Goal: Information Seeking & Learning: Find contact information

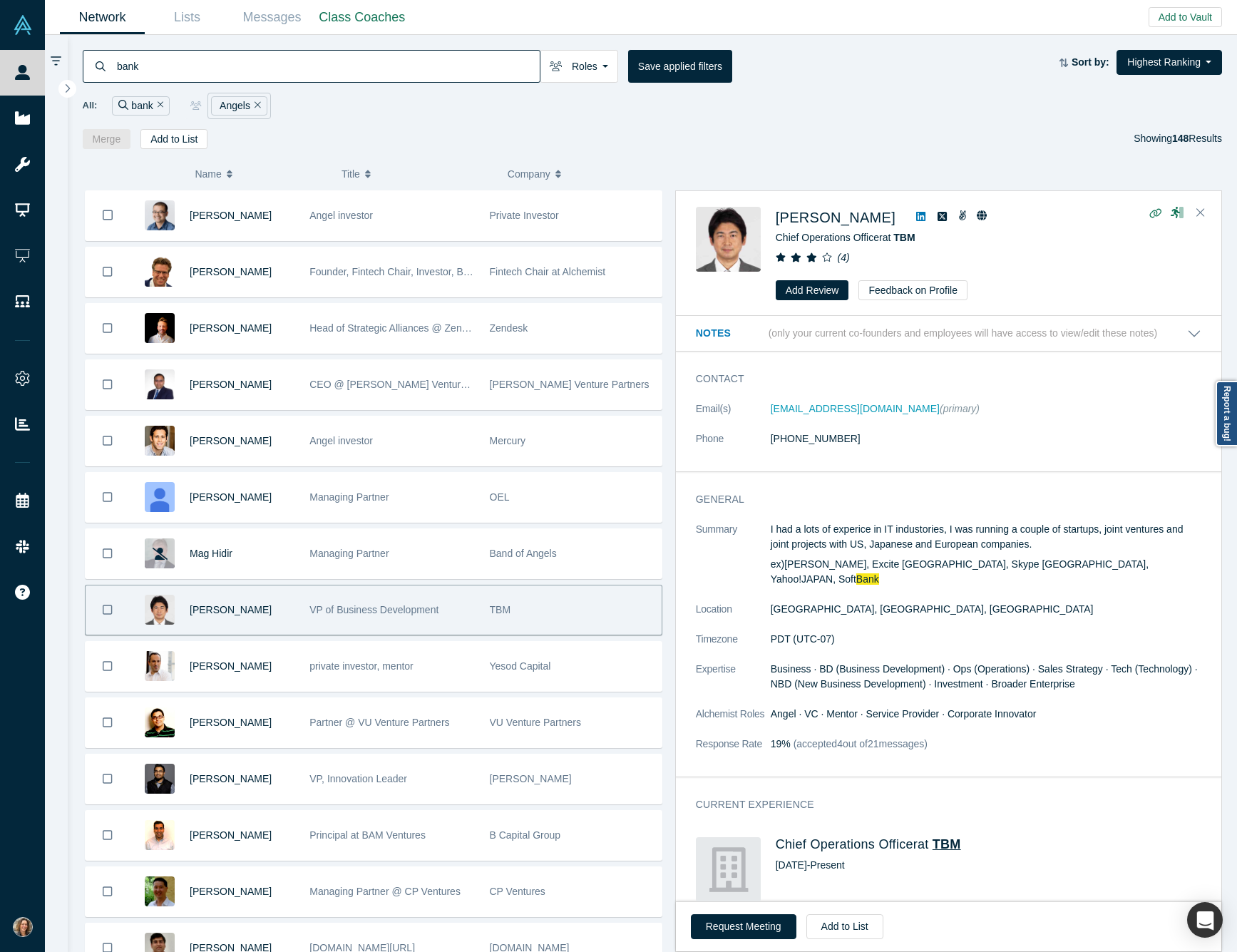
click at [954, 841] on span "TBM" at bounding box center [946, 844] width 28 height 14
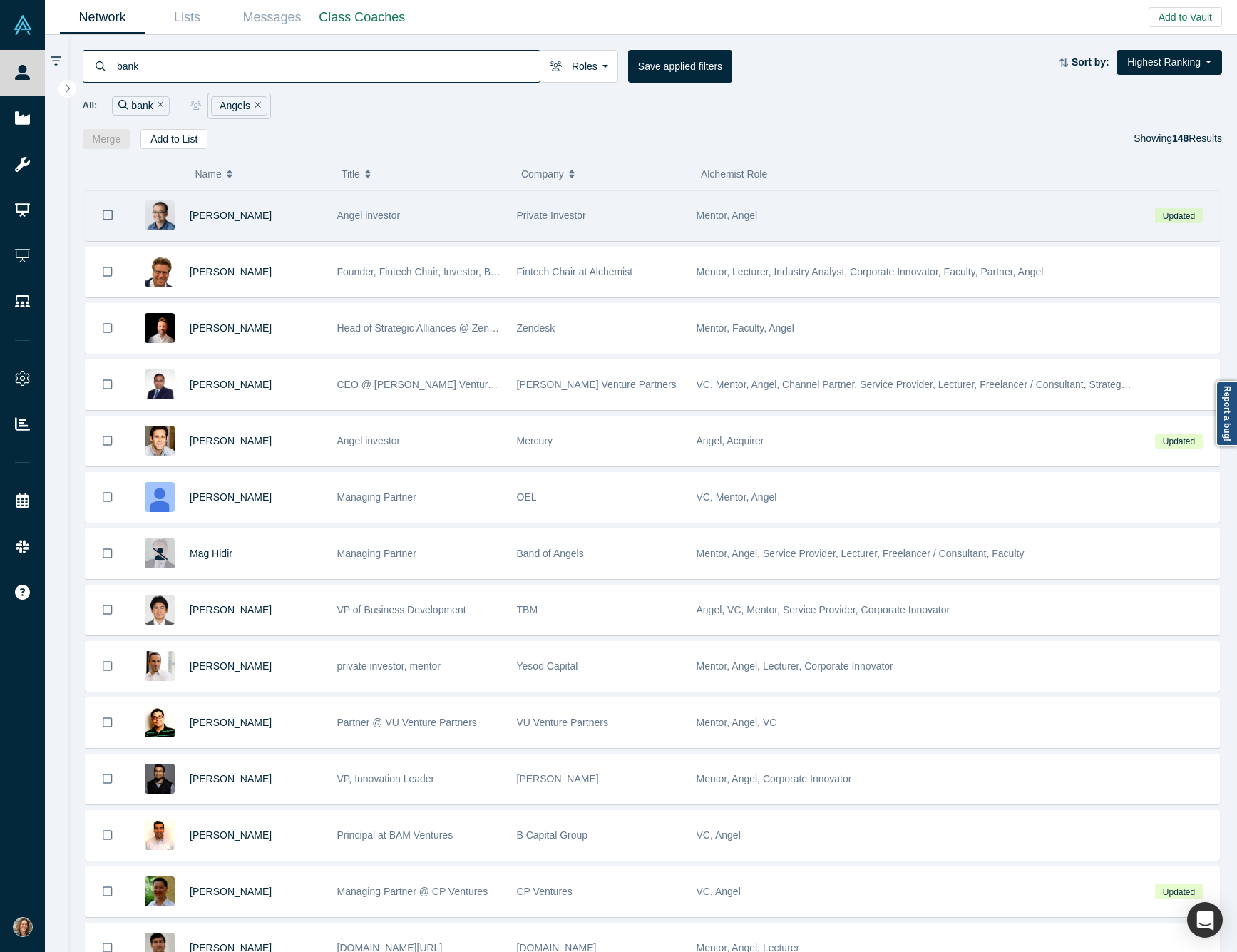
click at [203, 219] on span "[PERSON_NAME]" at bounding box center [230, 215] width 82 height 12
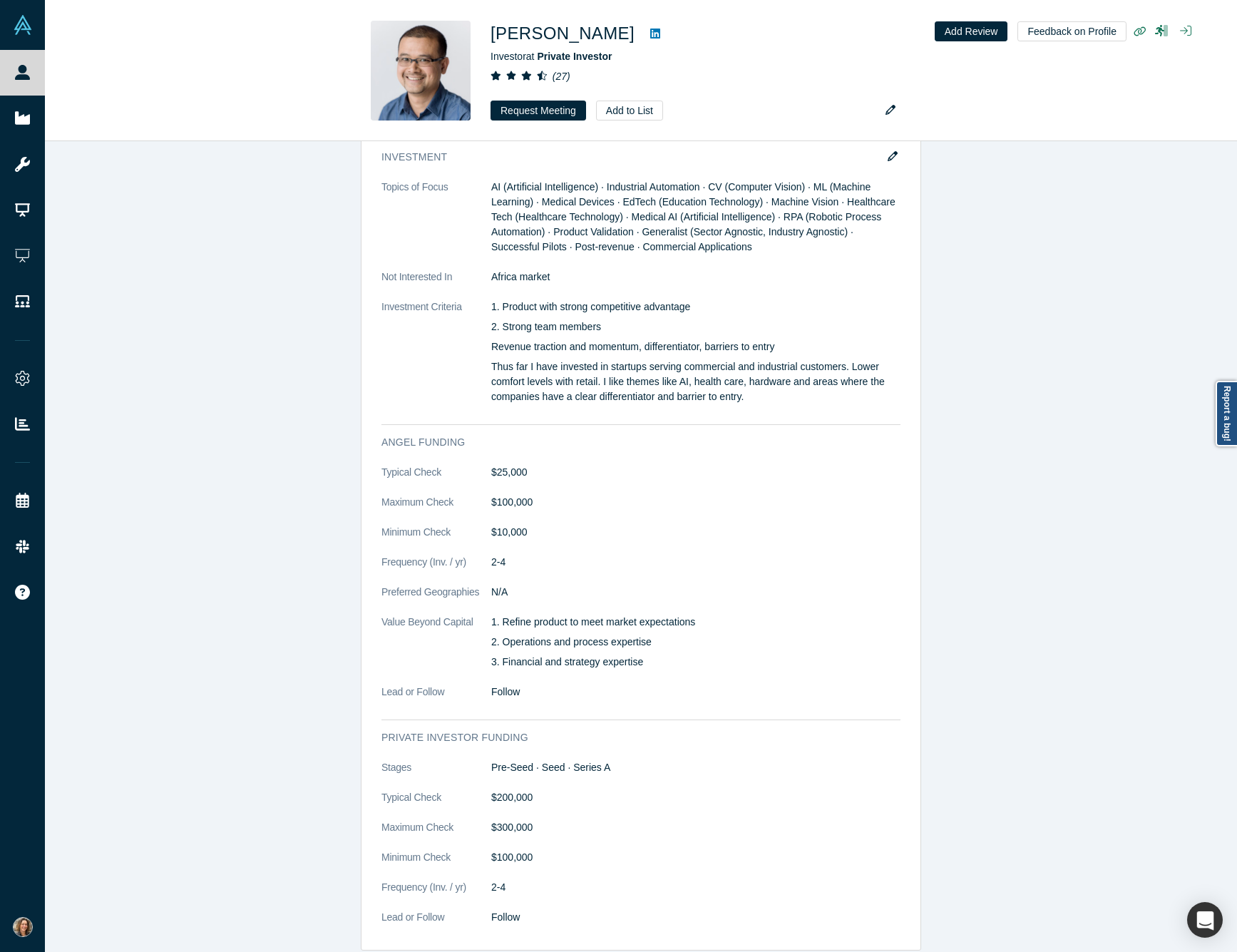
scroll to position [2541, 0]
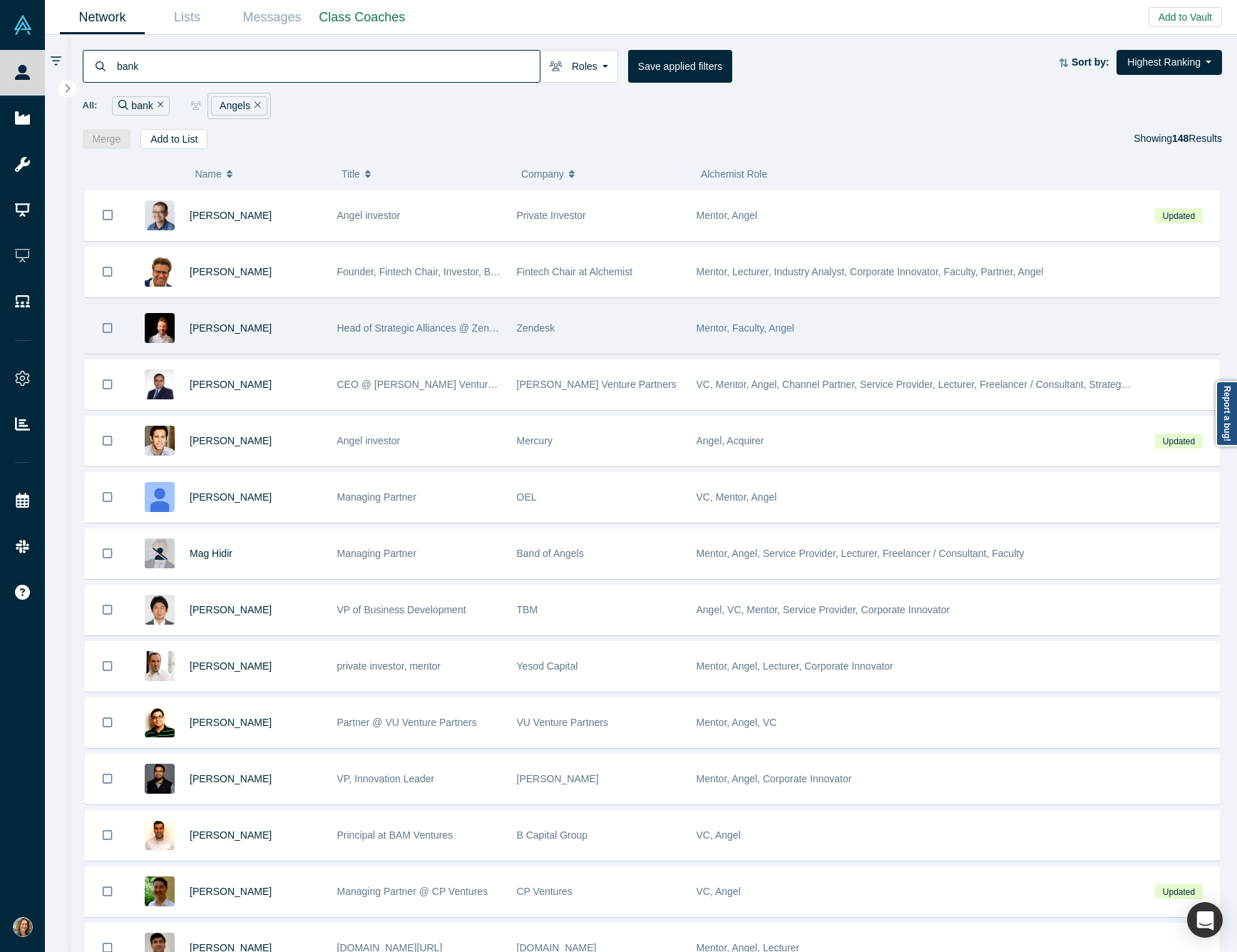
click at [303, 333] on div "[PERSON_NAME]" at bounding box center [255, 328] width 132 height 49
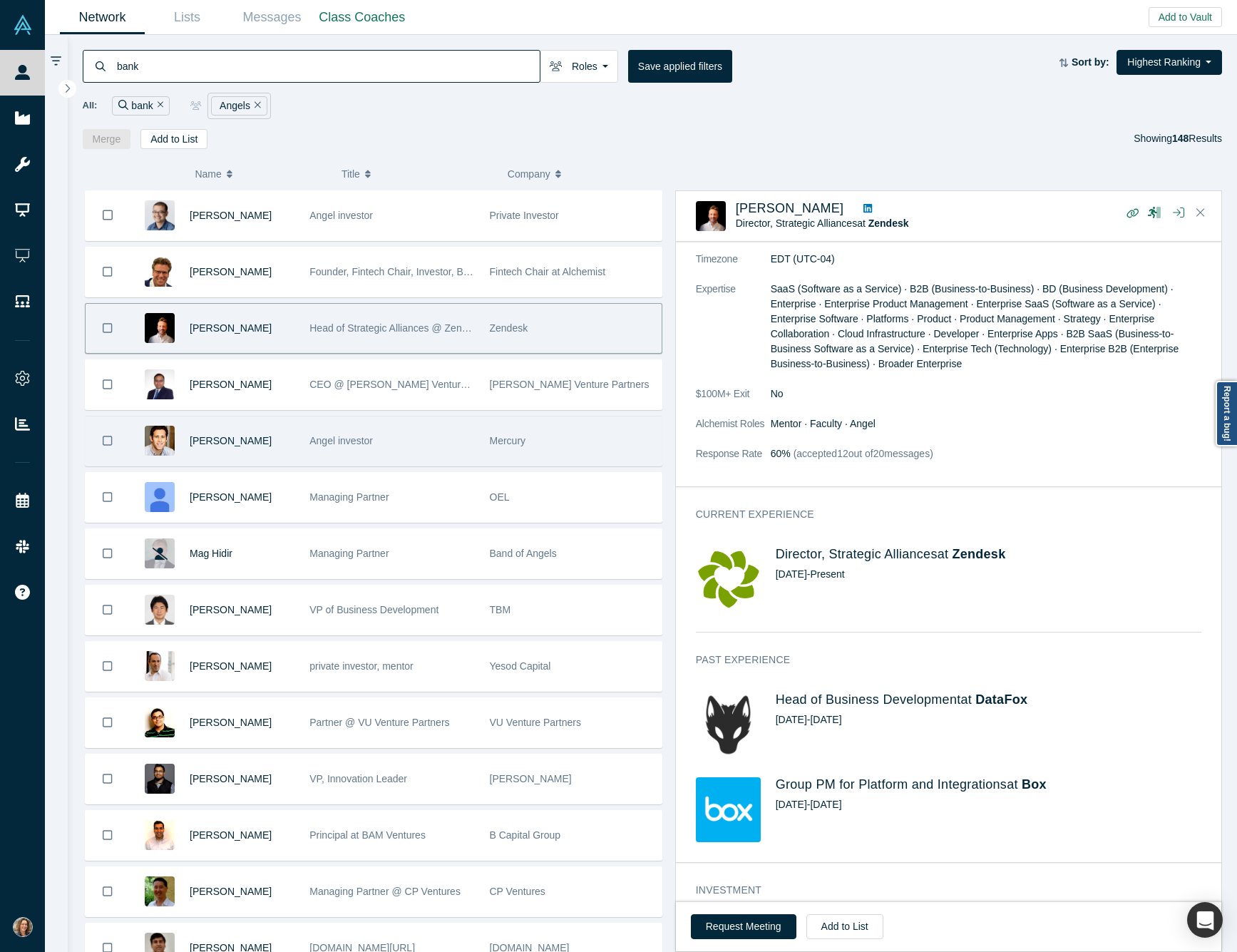
scroll to position [368, 0]
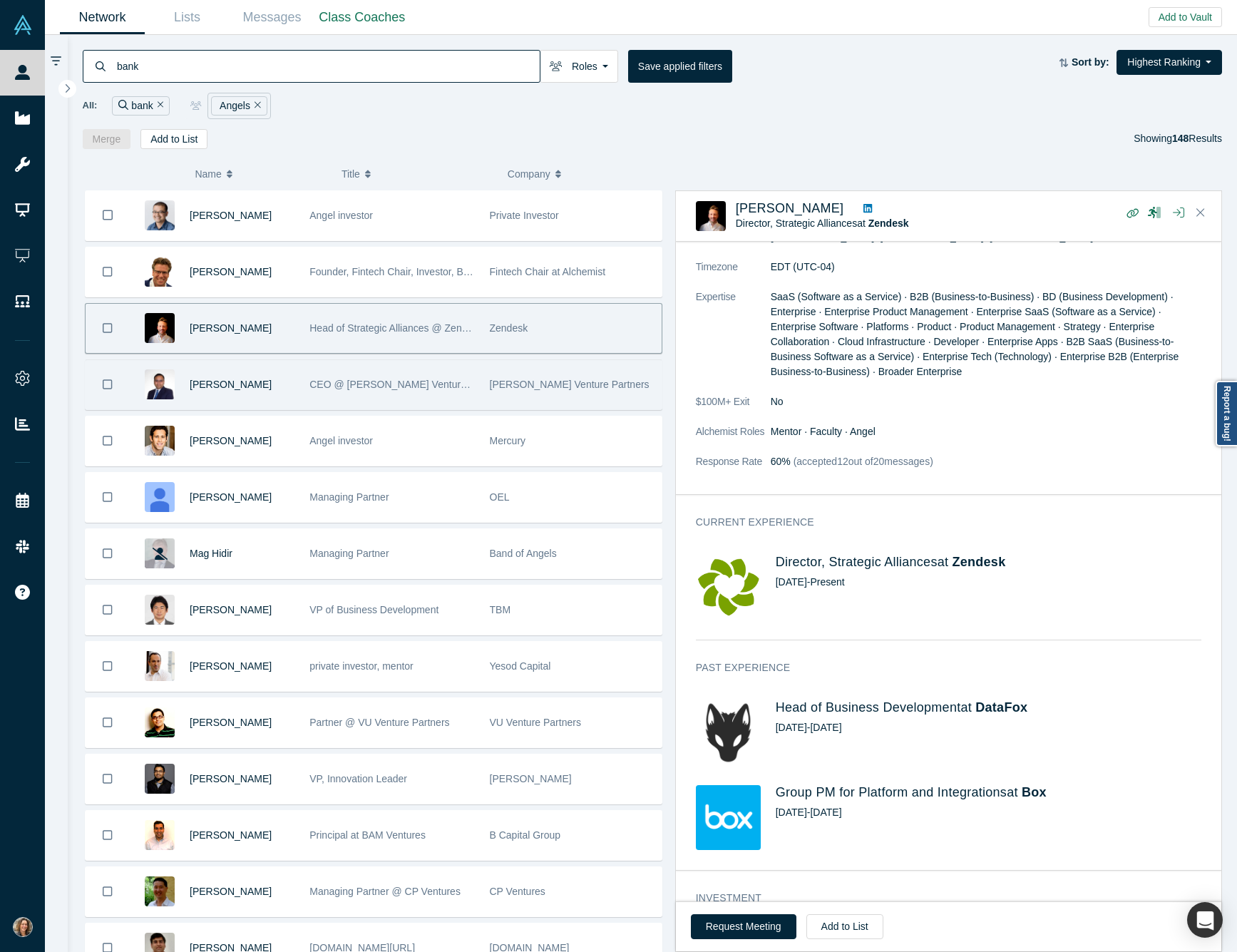
click at [273, 396] on div "[PERSON_NAME]" at bounding box center [242, 385] width 105 height 49
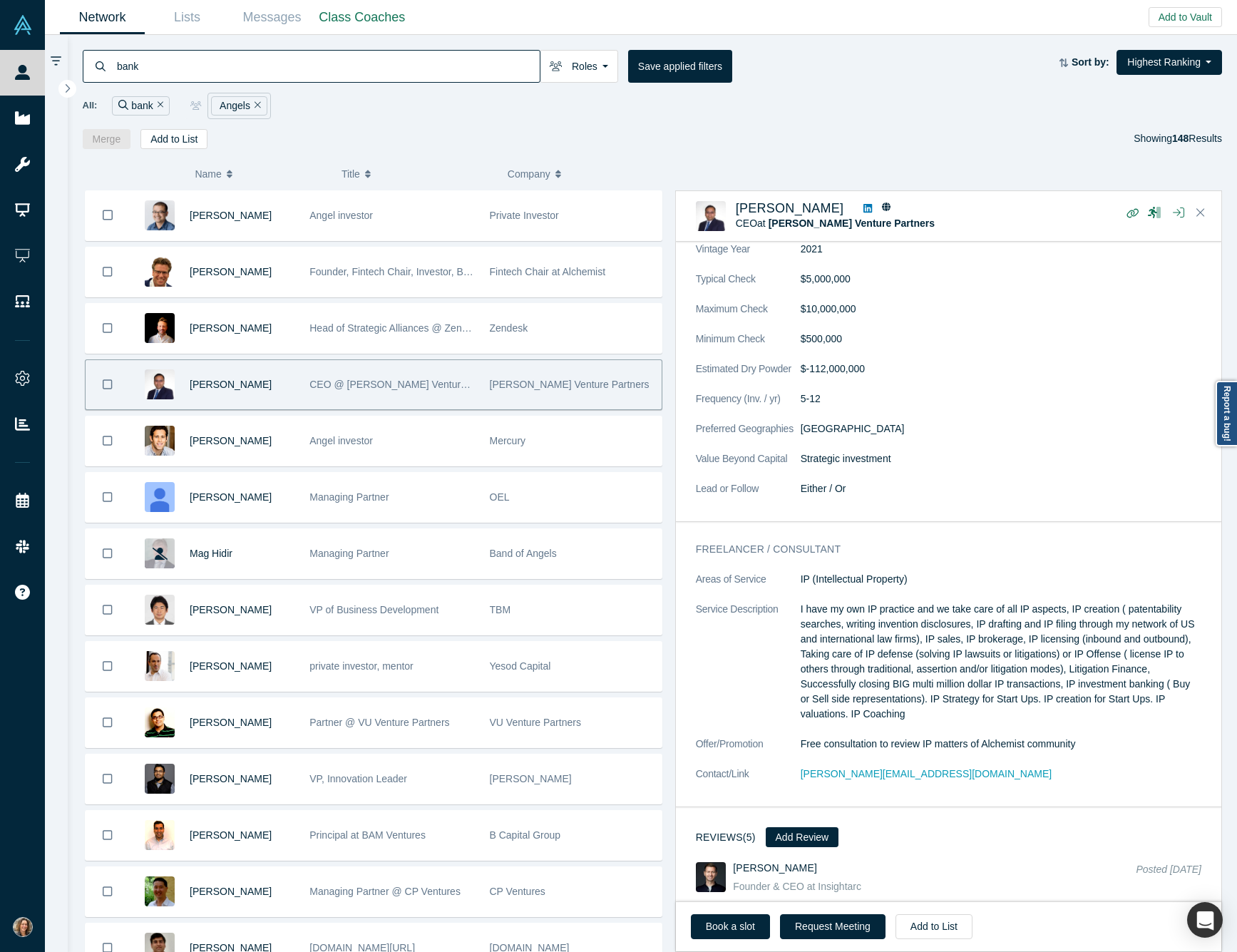
scroll to position [1662, 0]
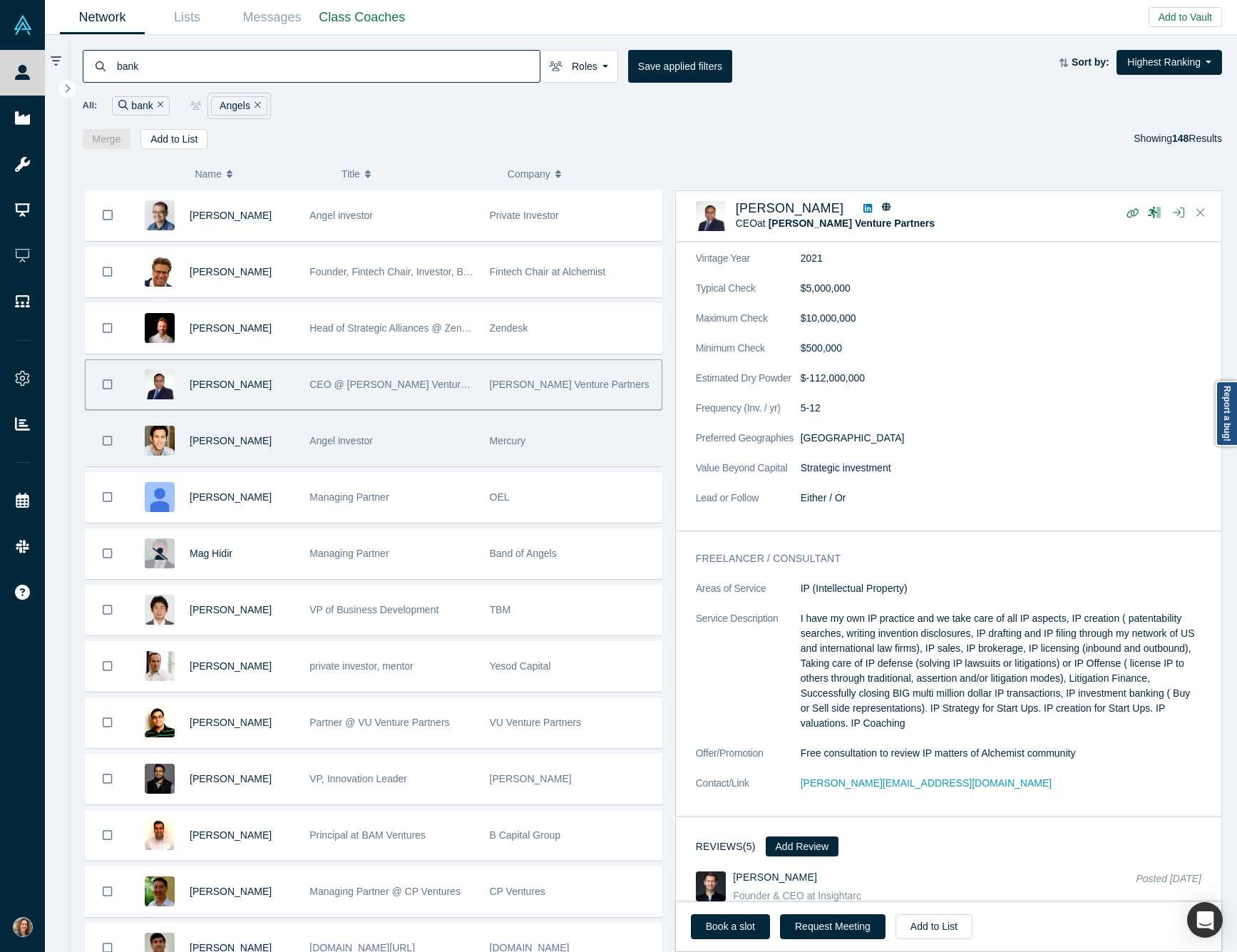
click at [283, 451] on div "[PERSON_NAME]" at bounding box center [242, 441] width 105 height 49
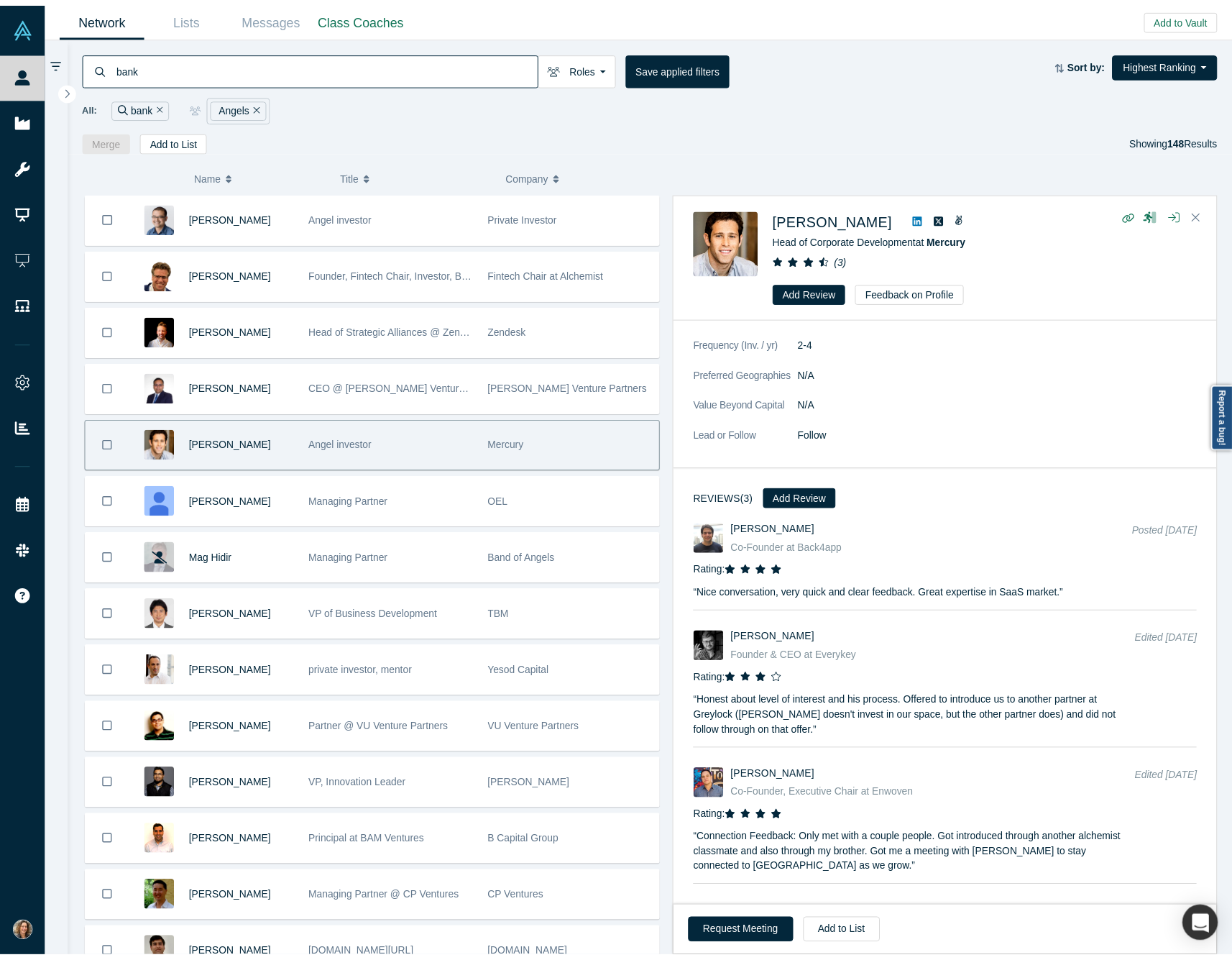
scroll to position [0, 0]
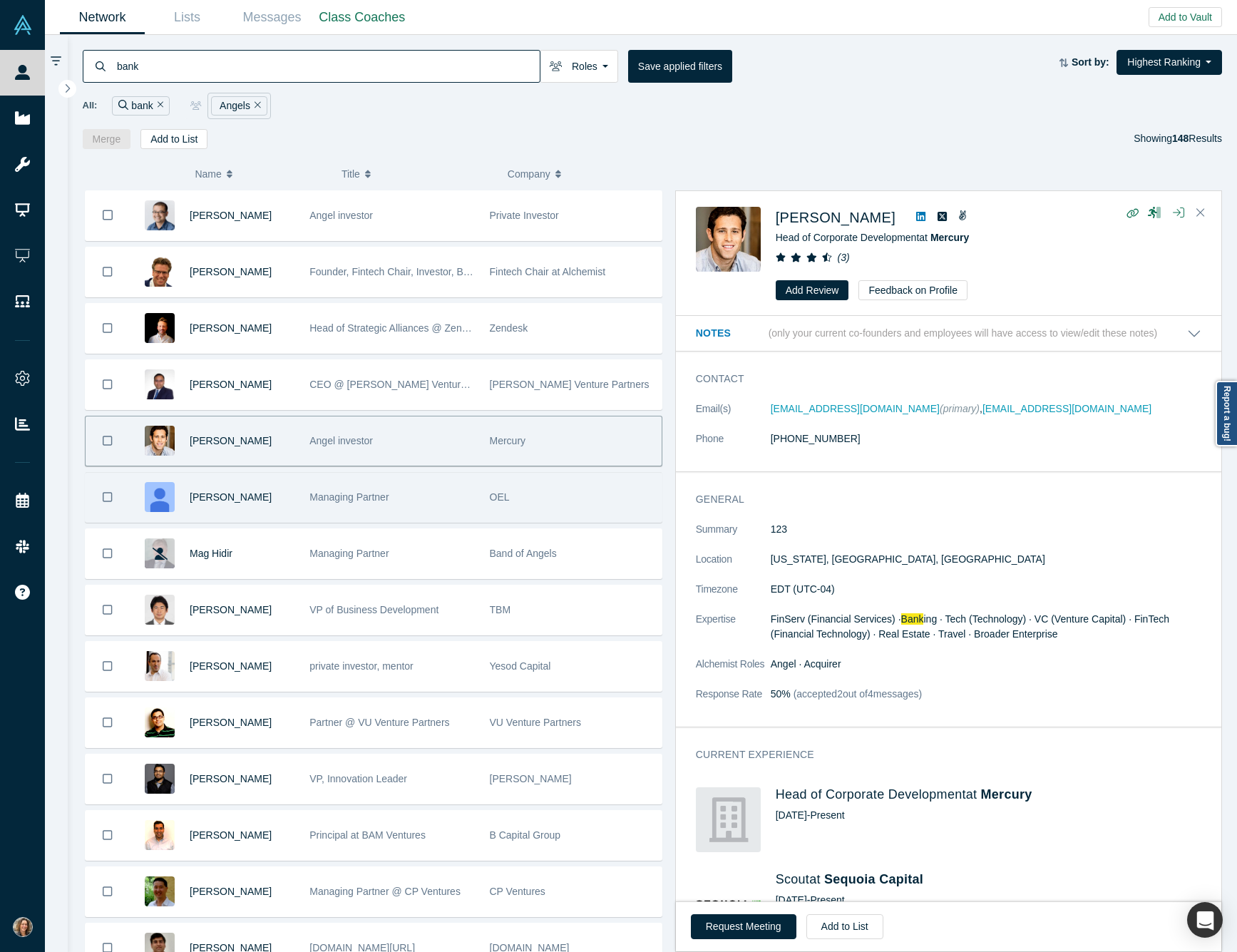
click at [271, 507] on div "[PERSON_NAME]" at bounding box center [242, 497] width 105 height 49
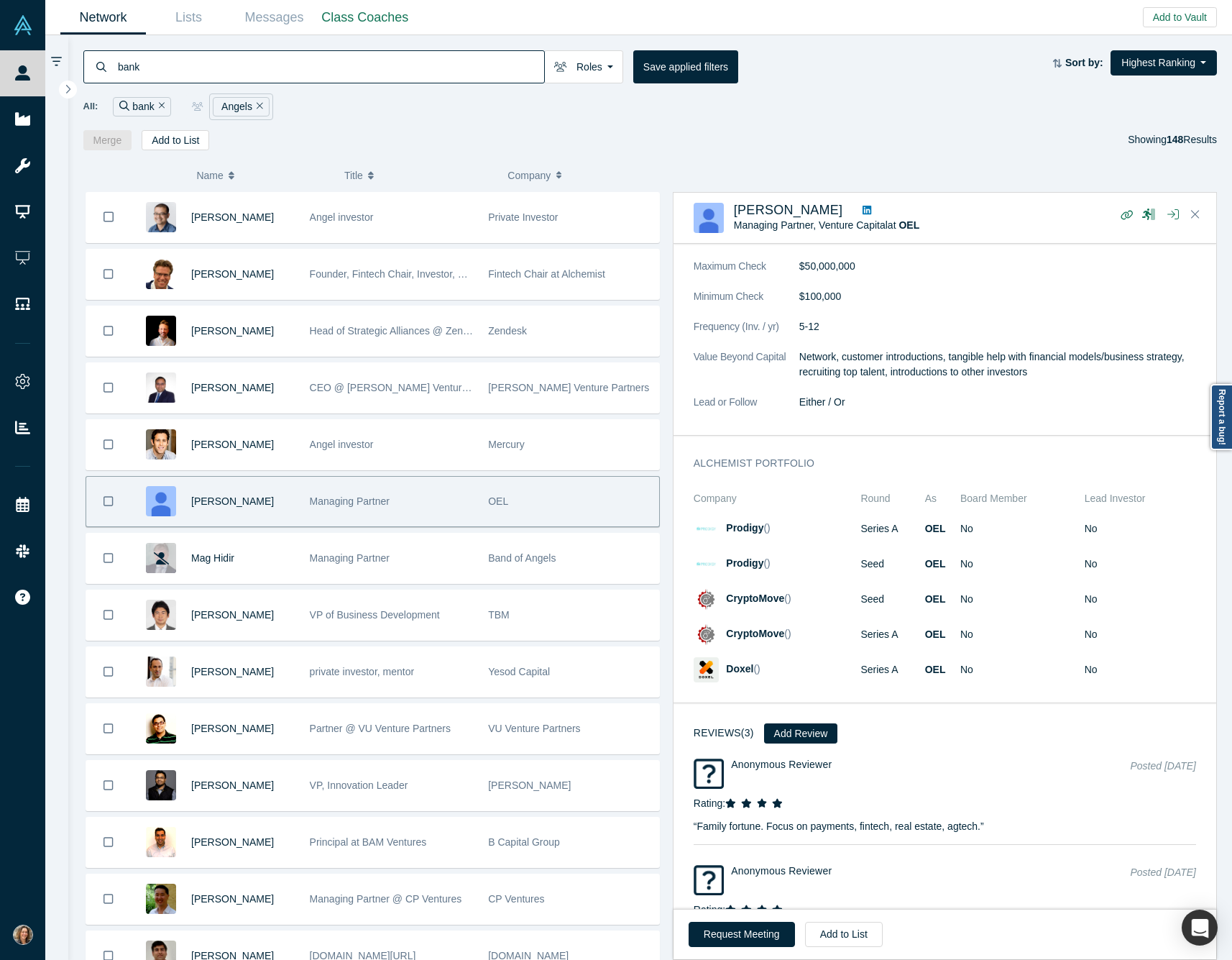
scroll to position [1443, 0]
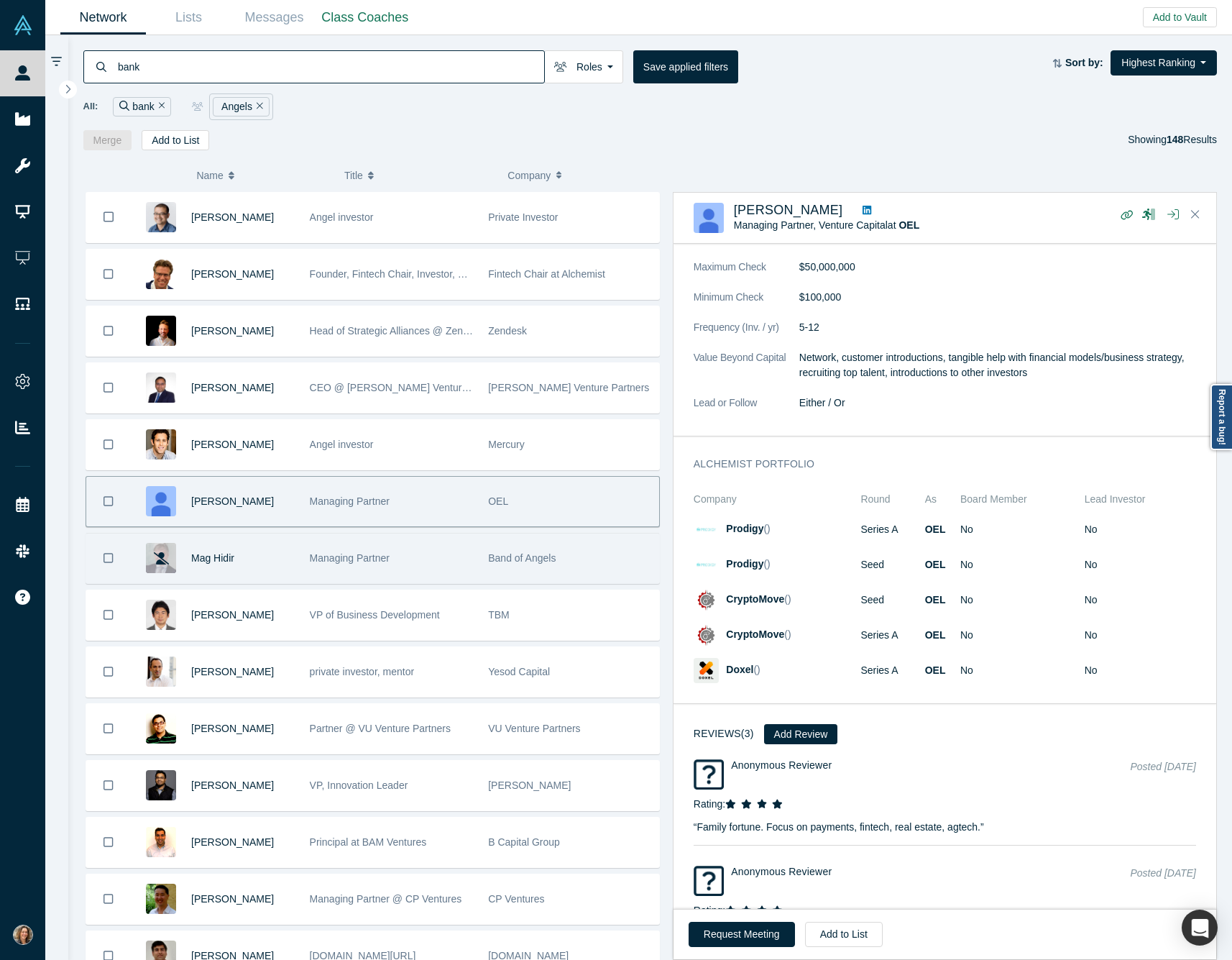
click at [279, 572] on div "Mag Hidir" at bounding box center [242, 558] width 103 height 49
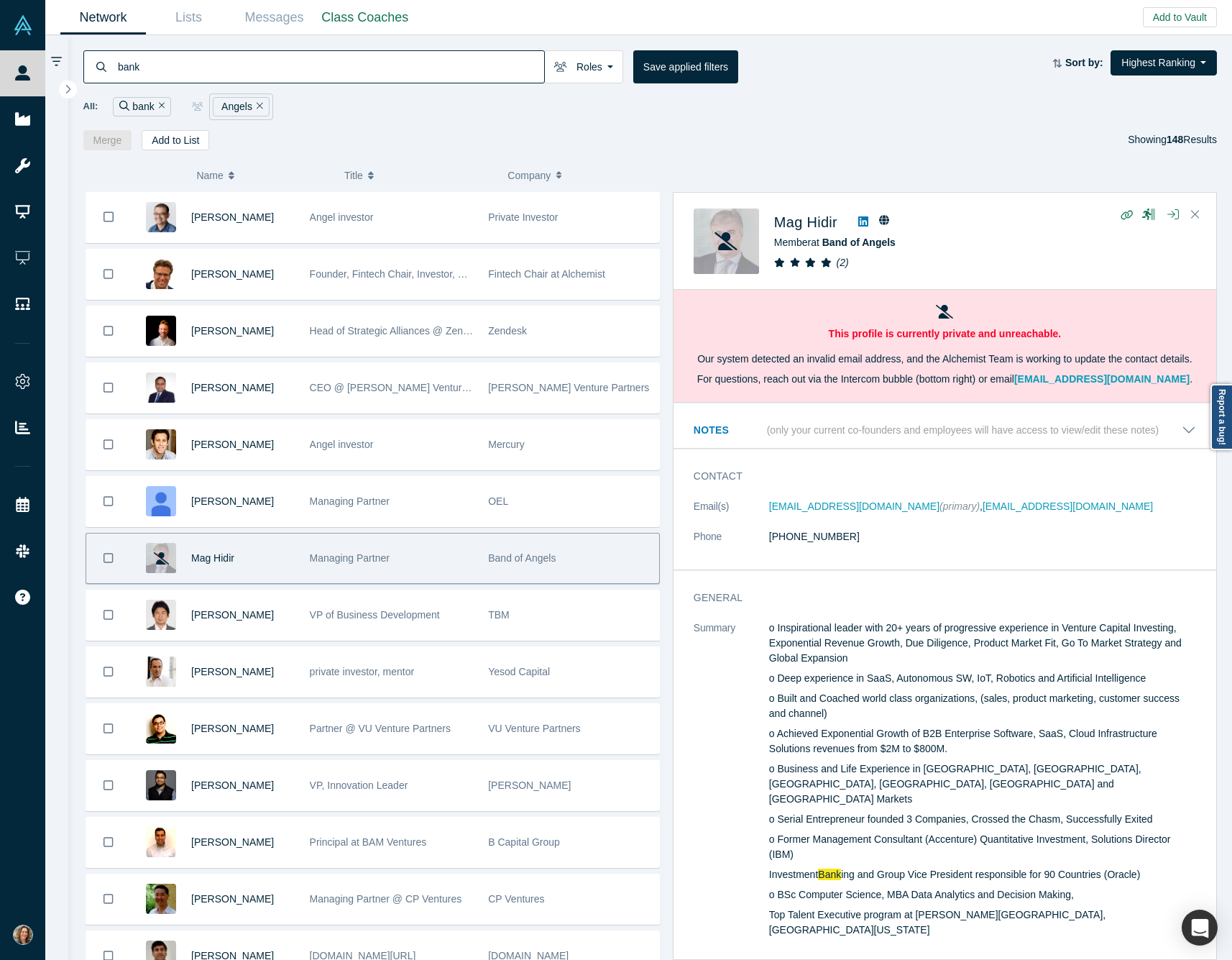
scroll to position [0, 0]
click at [800, 228] on span "Mag Hidir" at bounding box center [806, 222] width 63 height 16
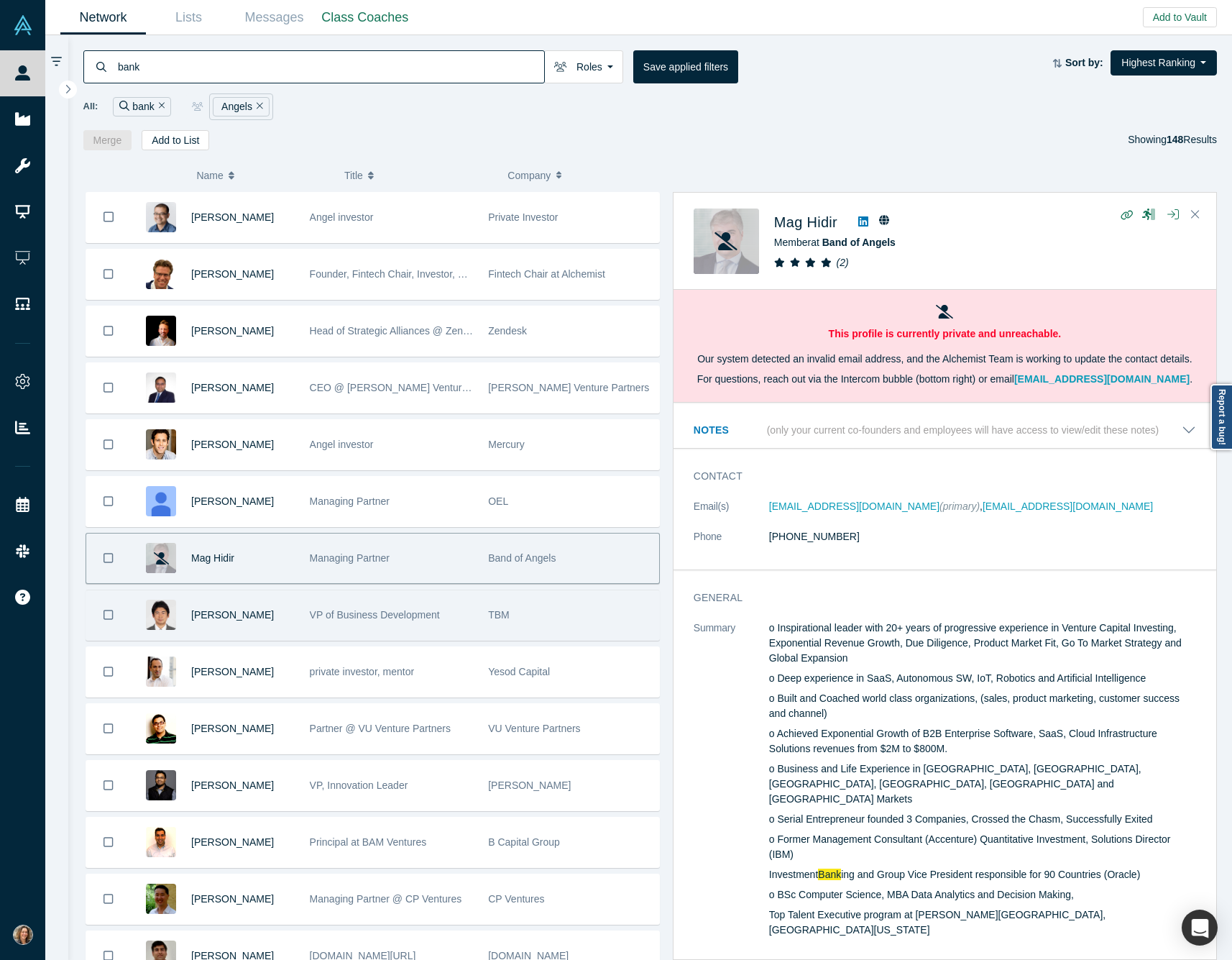
click at [296, 628] on div "[PERSON_NAME]" at bounding box center [216, 615] width 171 height 49
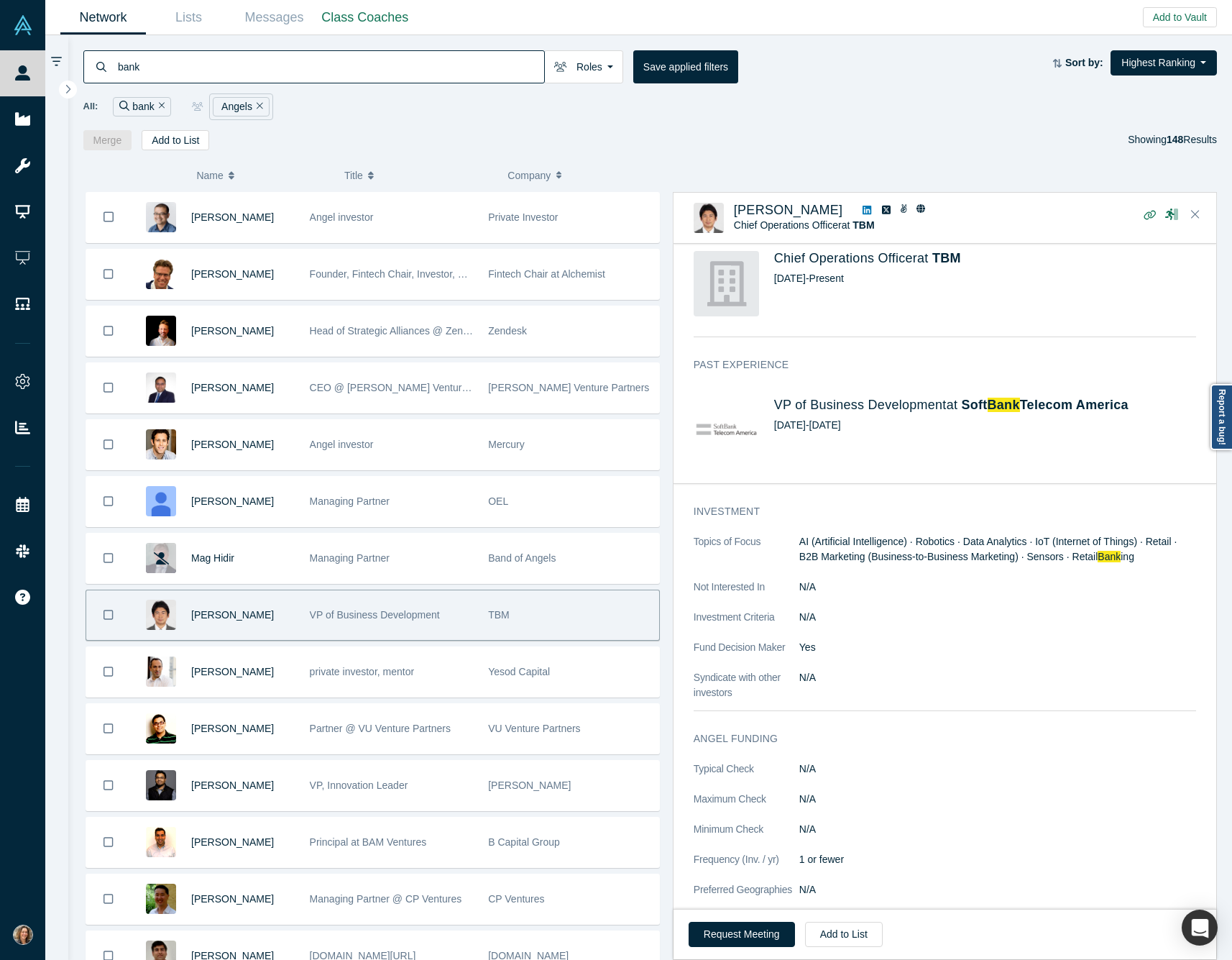
scroll to position [520, 0]
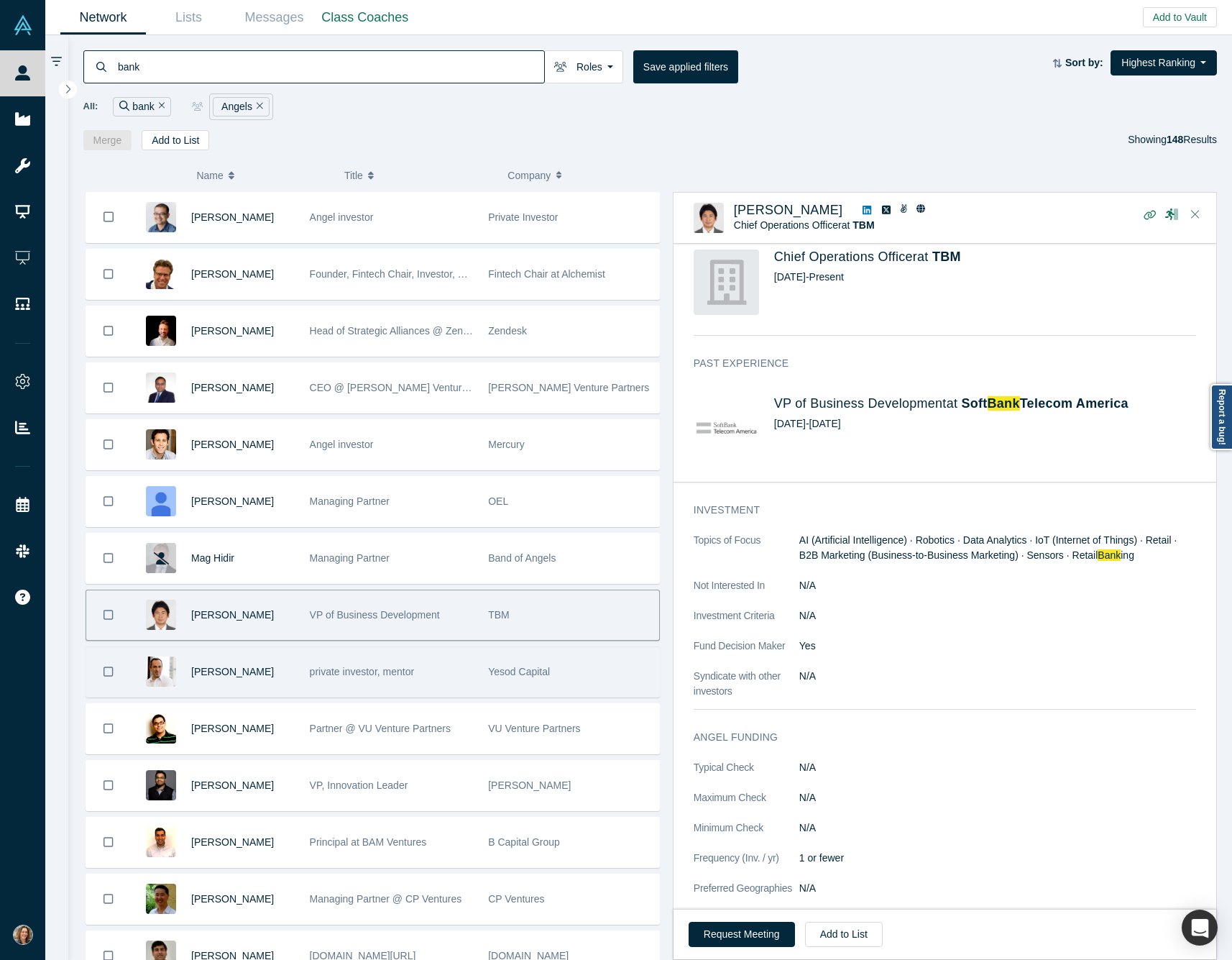
click at [438, 674] on div "private investor, mentor" at bounding box center [391, 672] width 163 height 49
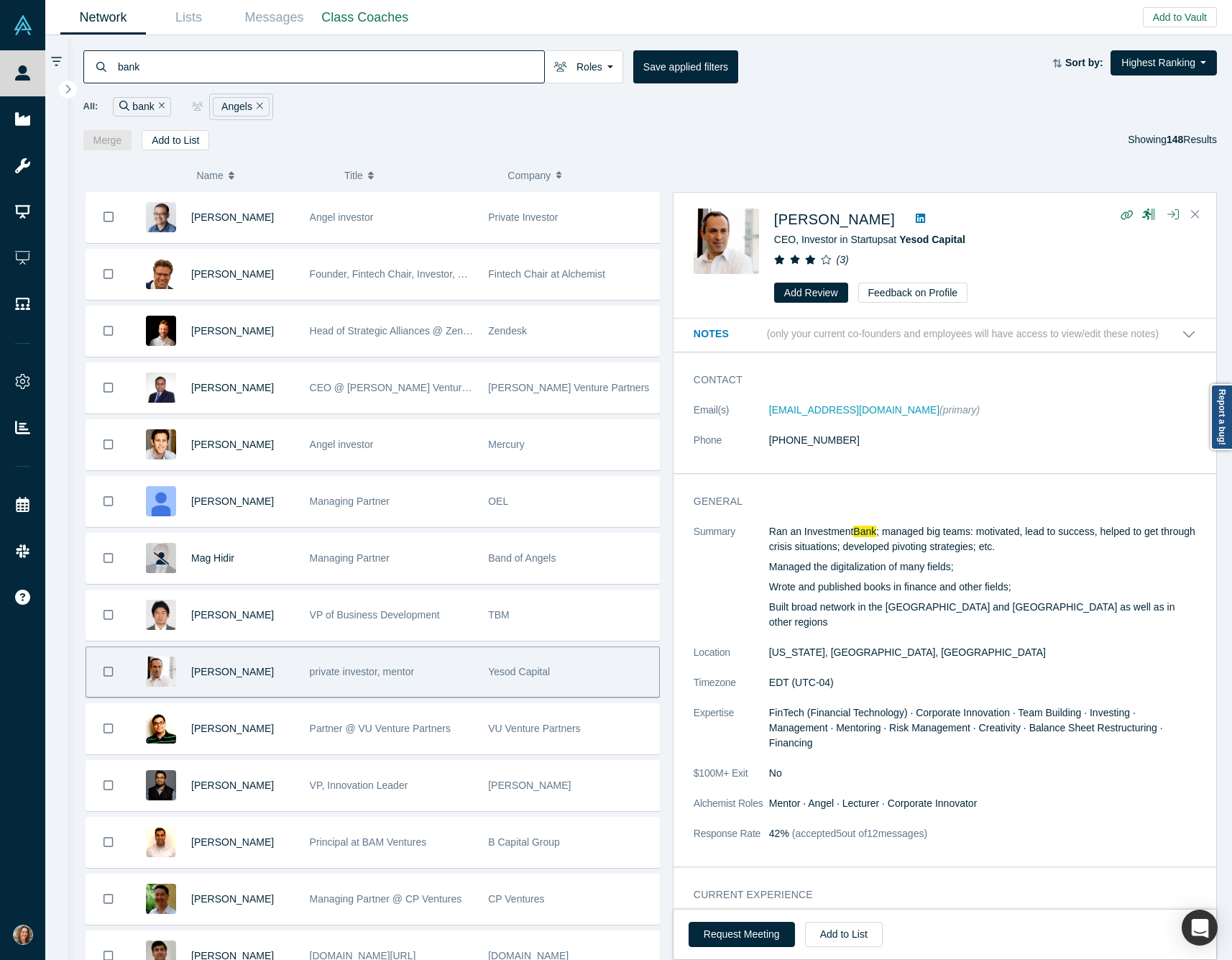
scroll to position [0, 0]
click at [813, 225] on span "[PERSON_NAME]" at bounding box center [835, 218] width 121 height 16
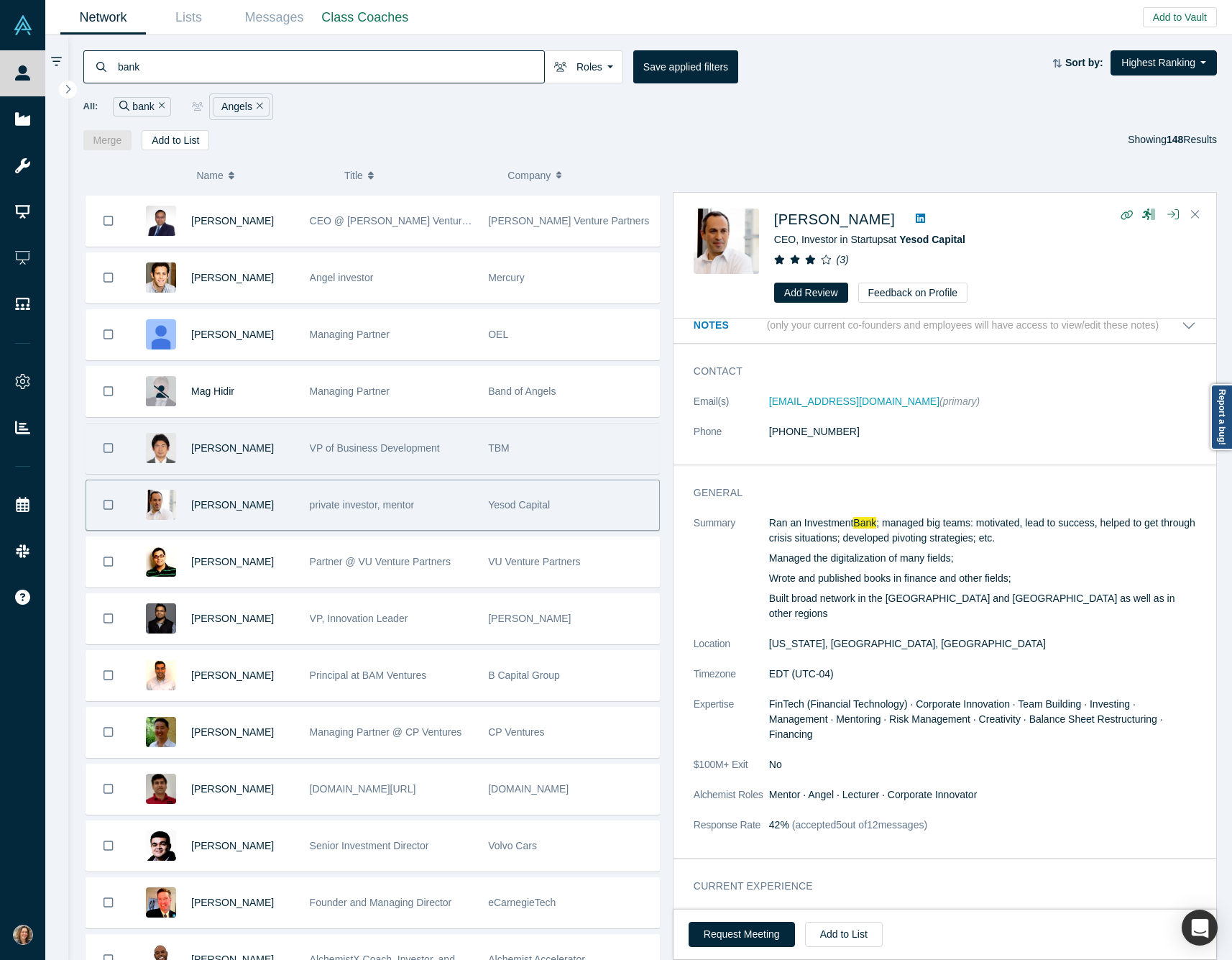
scroll to position [186, 0]
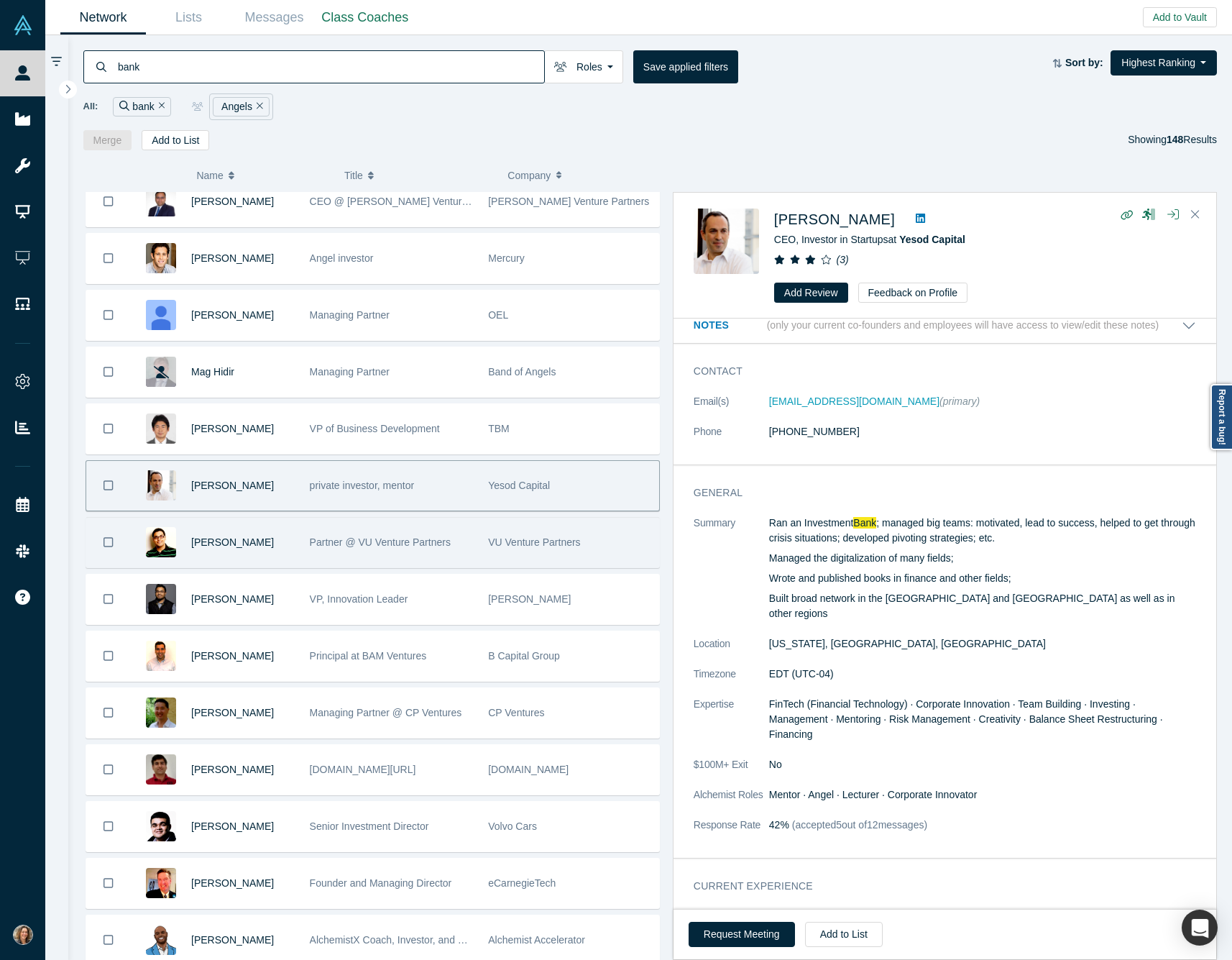
click at [284, 552] on div "[PERSON_NAME]" at bounding box center [242, 543] width 103 height 49
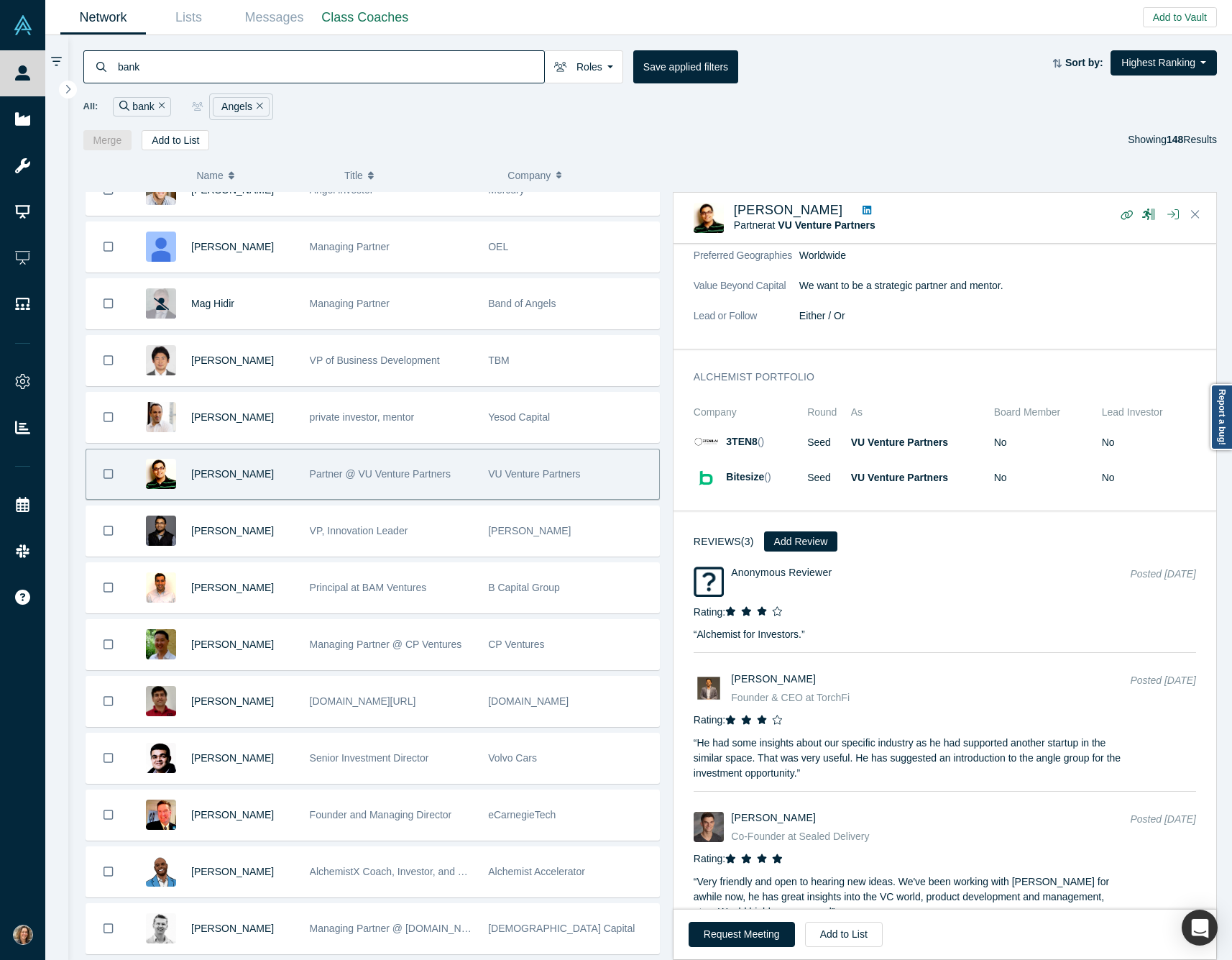
scroll to position [1851, 0]
click at [781, 215] on span "[PERSON_NAME]" at bounding box center [789, 210] width 110 height 15
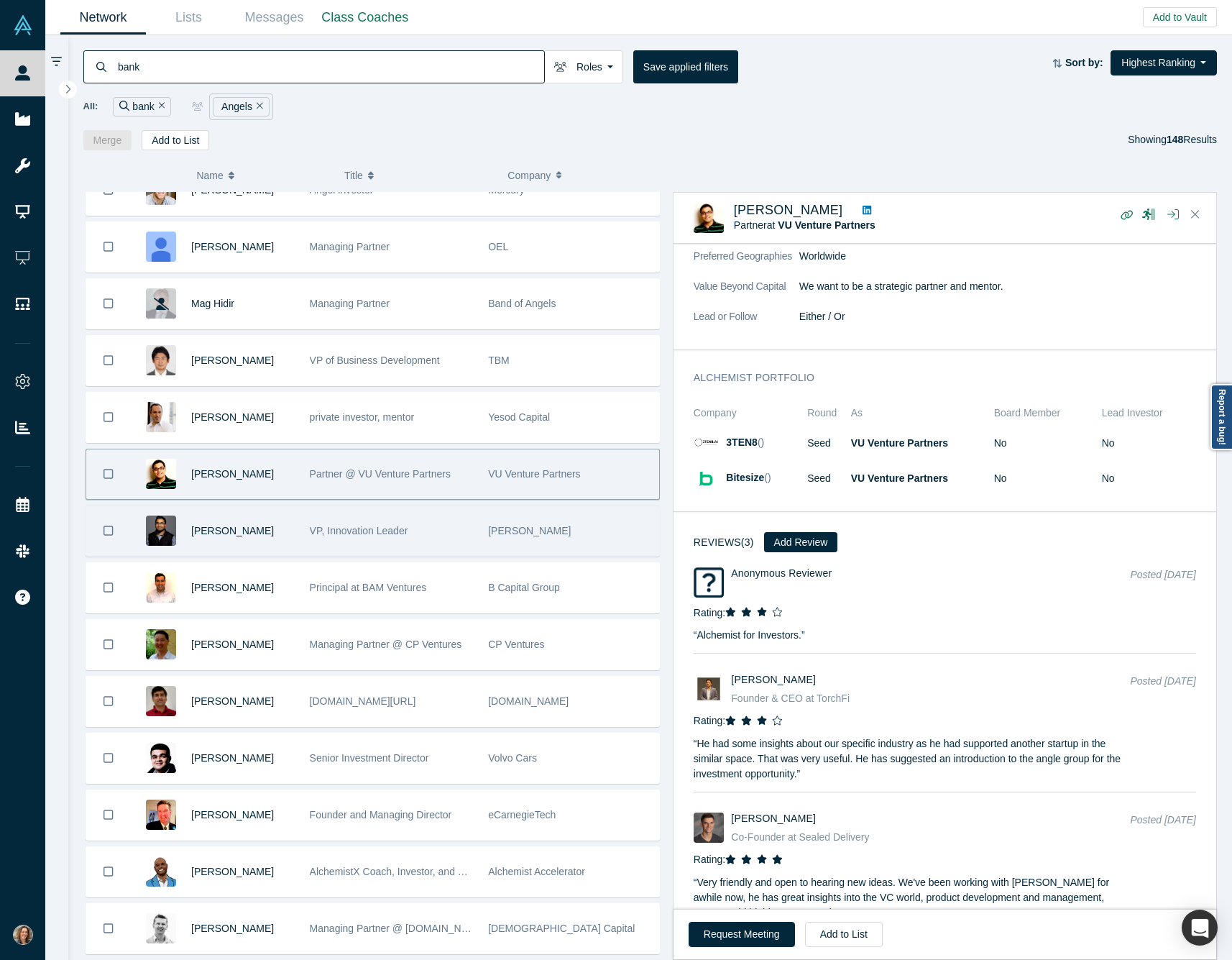
click at [424, 544] on div "VP, Innovation Leader" at bounding box center [391, 531] width 163 height 49
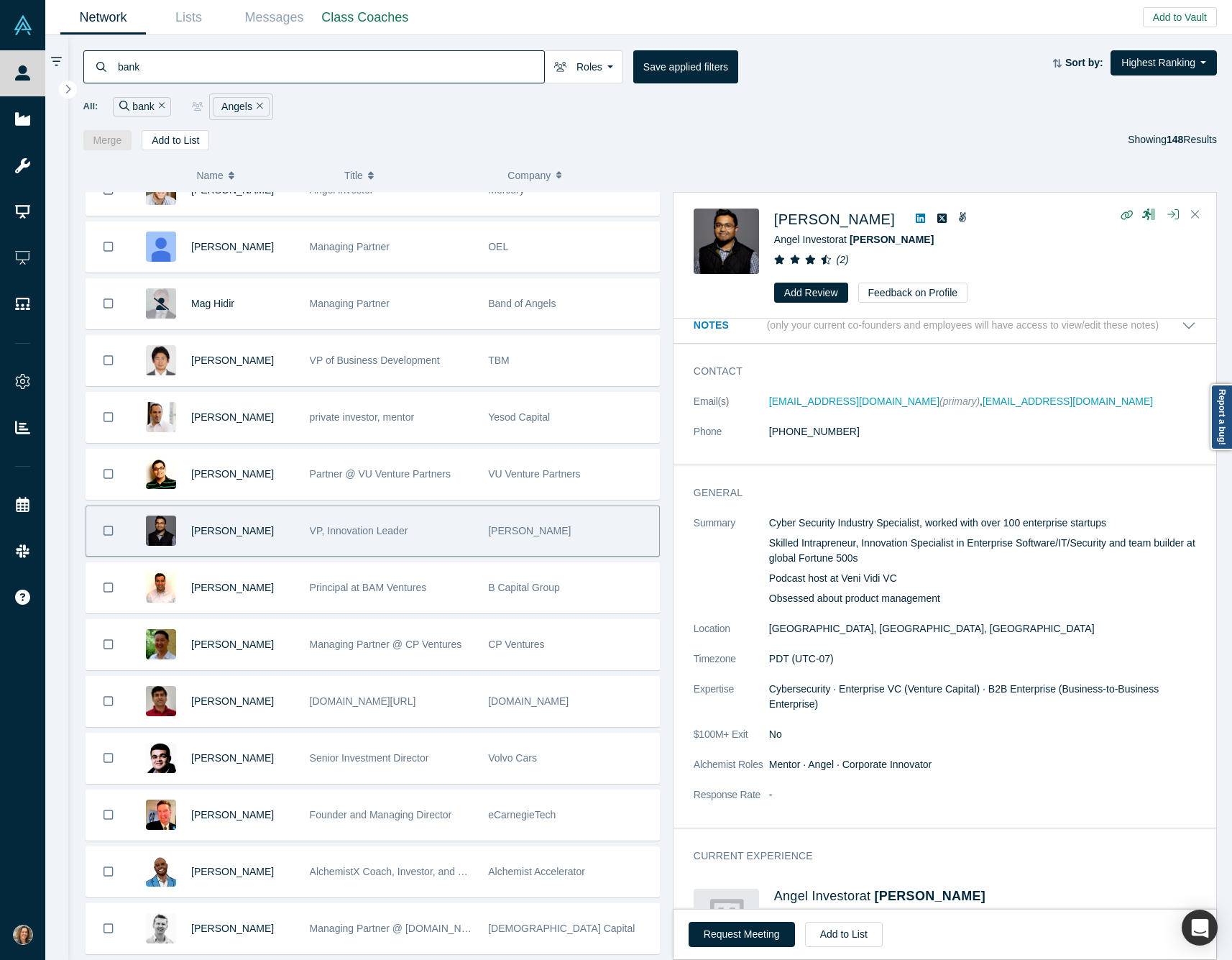
scroll to position [26, 0]
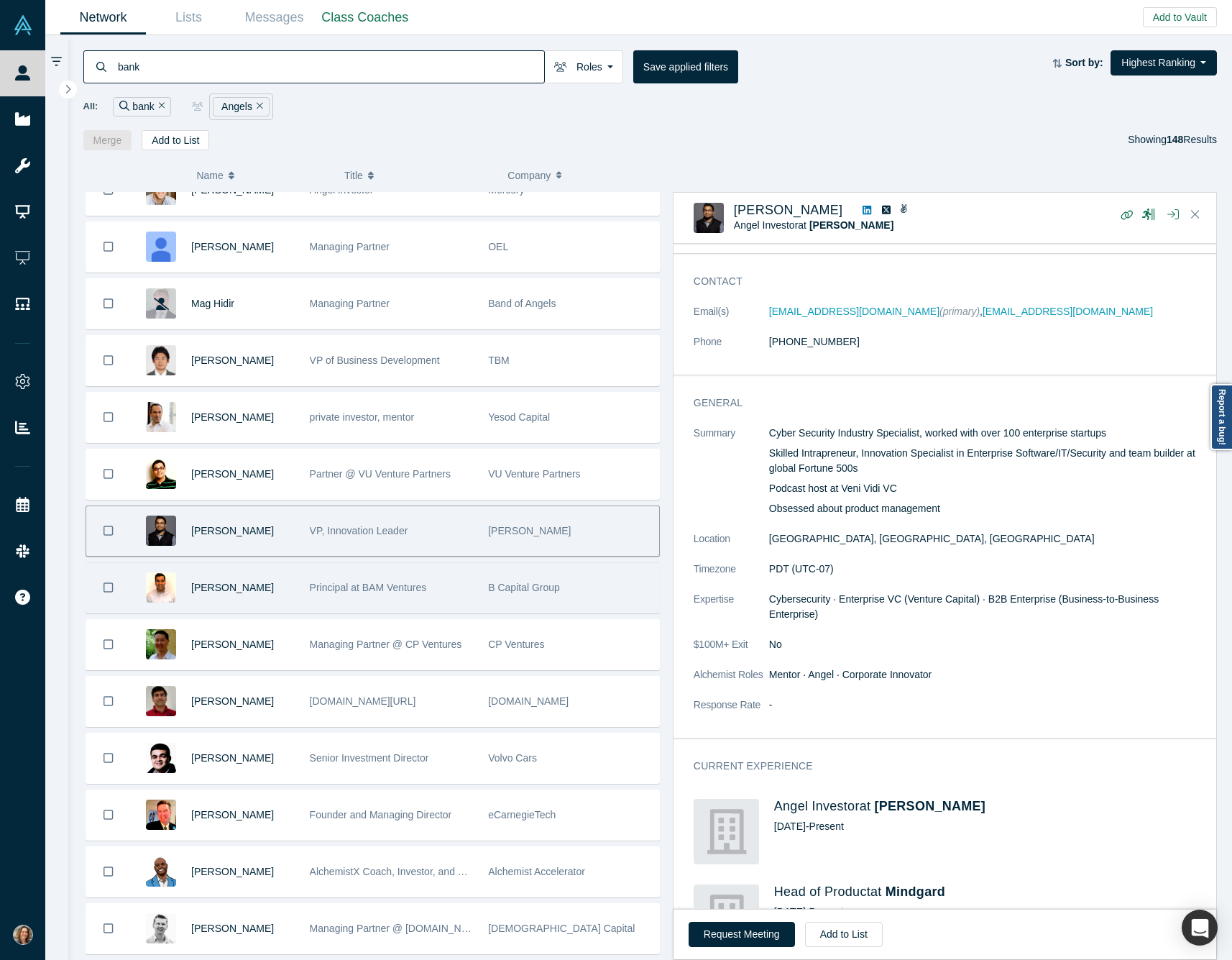
click at [448, 607] on div "Principal at BAM Ventures" at bounding box center [391, 587] width 163 height 49
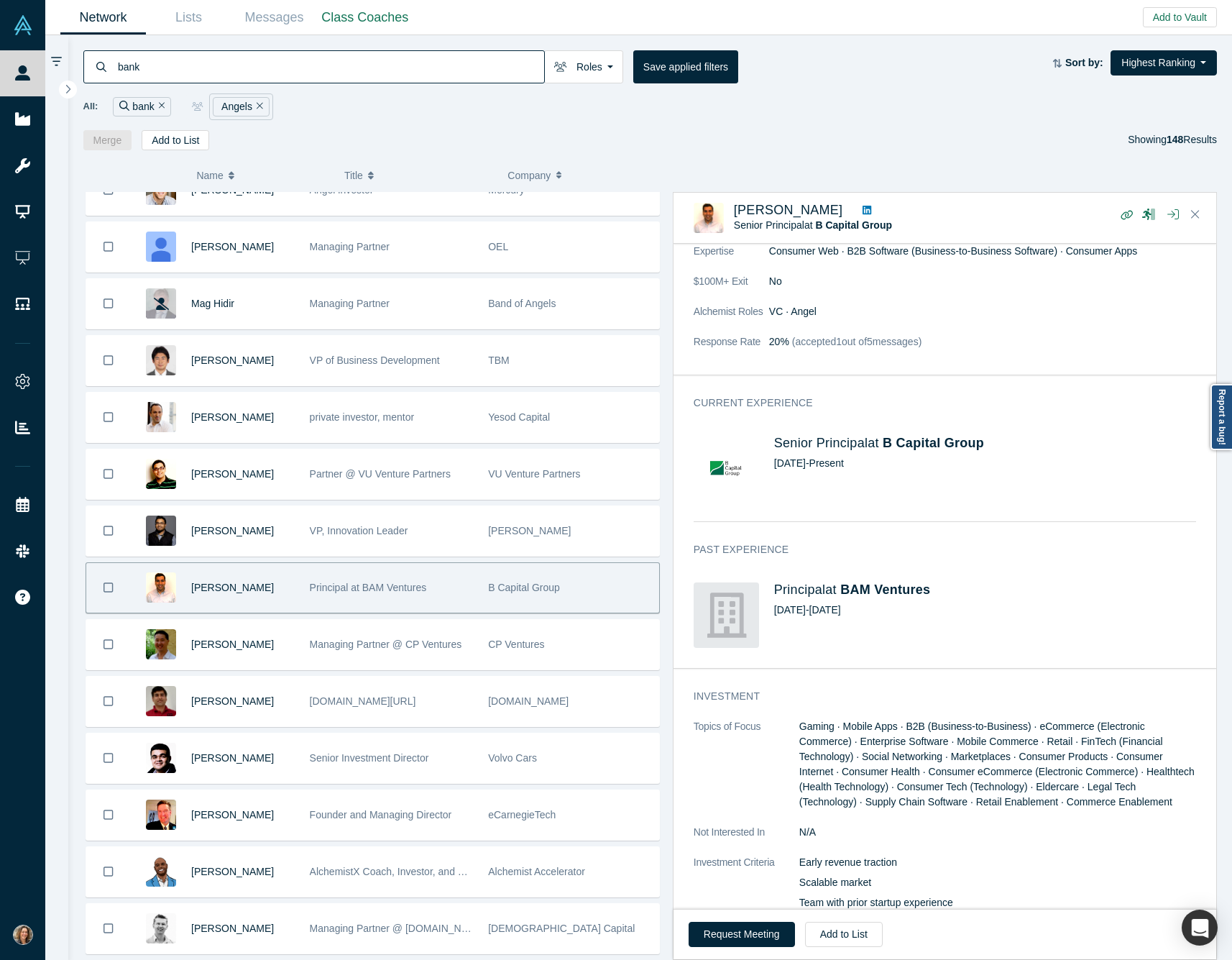
scroll to position [245, 0]
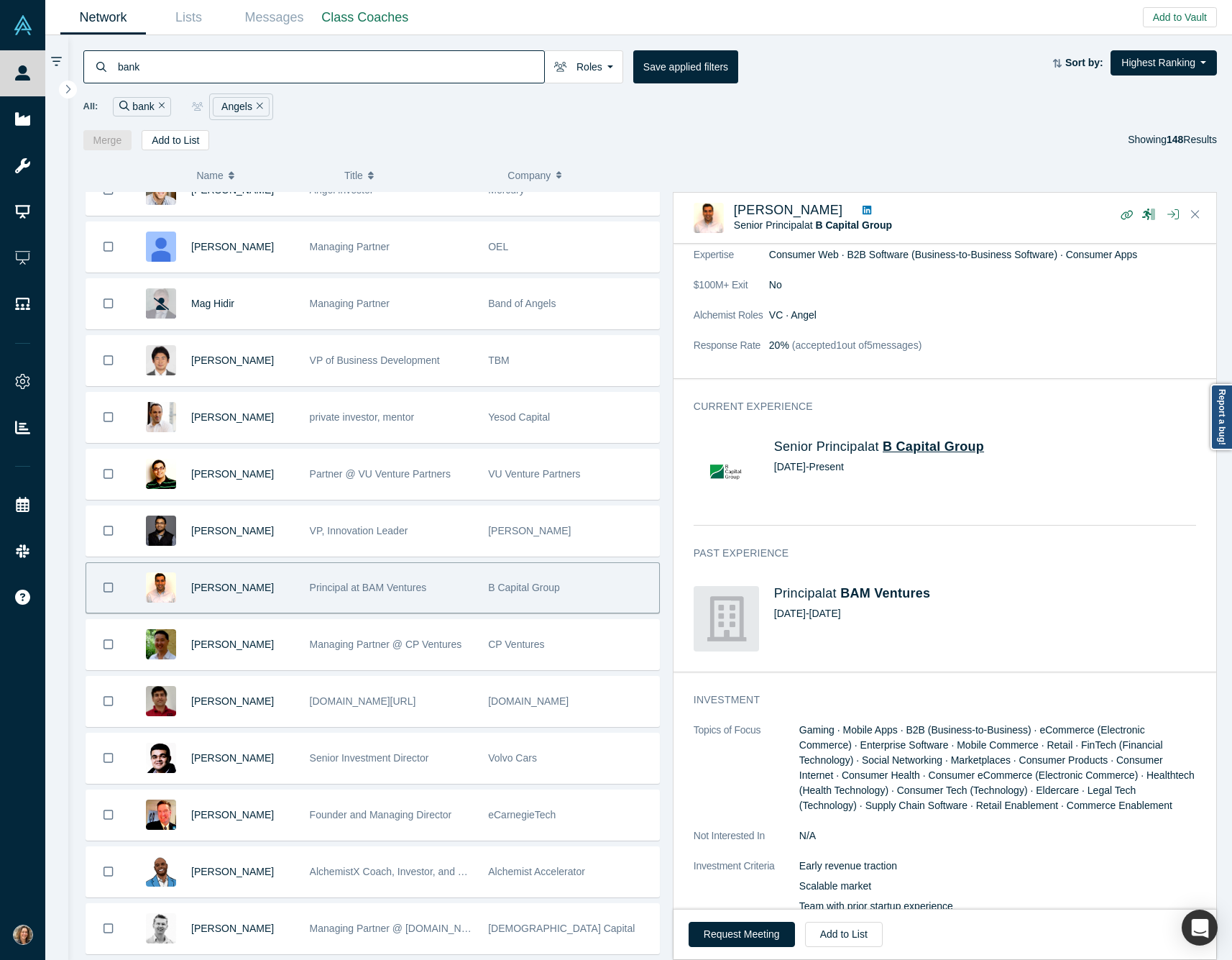
click at [908, 449] on span "B Capital Group" at bounding box center [933, 447] width 101 height 15
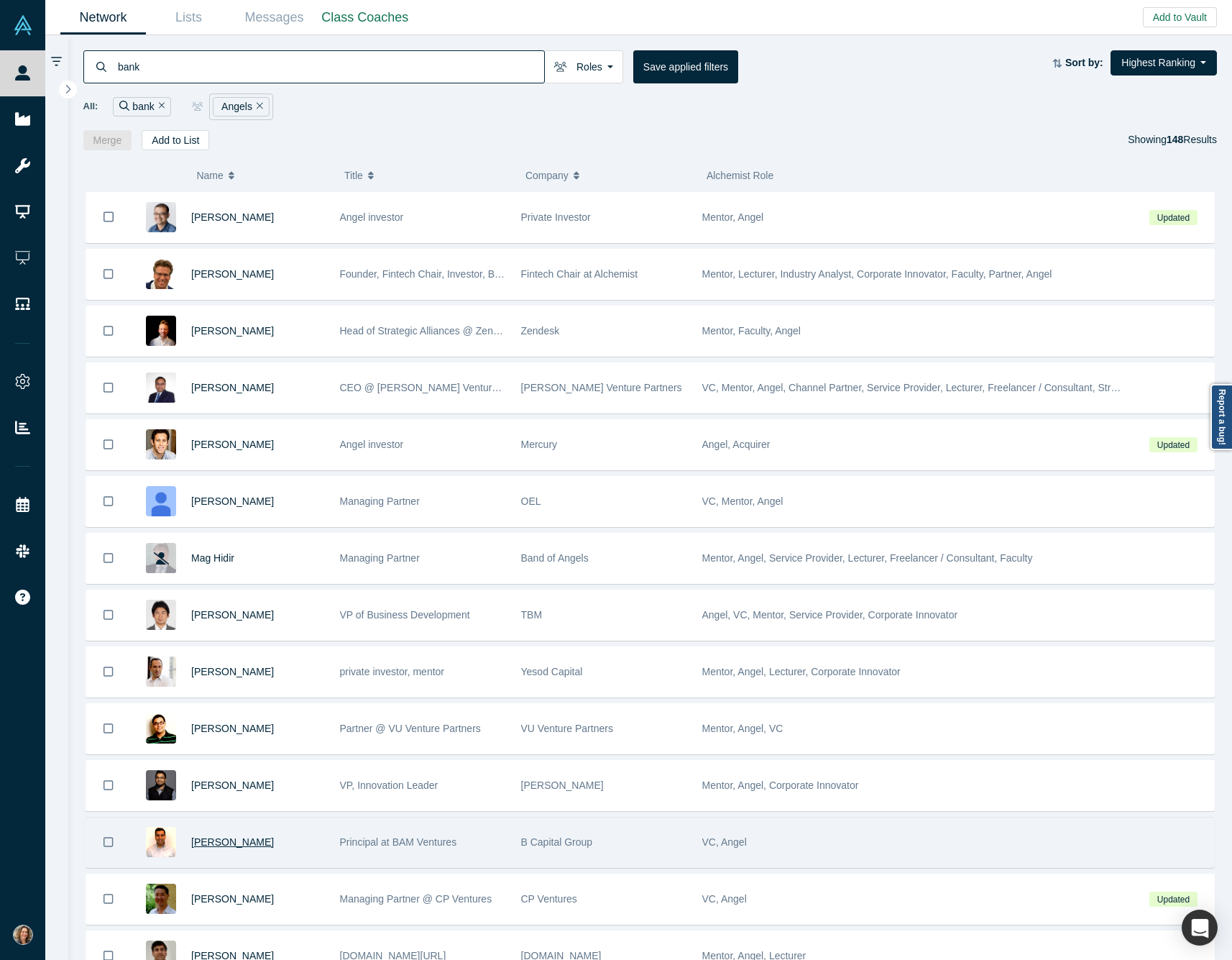
click at [238, 848] on span "[PERSON_NAME]" at bounding box center [232, 842] width 83 height 12
click at [312, 841] on div "[PERSON_NAME]" at bounding box center [258, 842] width 133 height 49
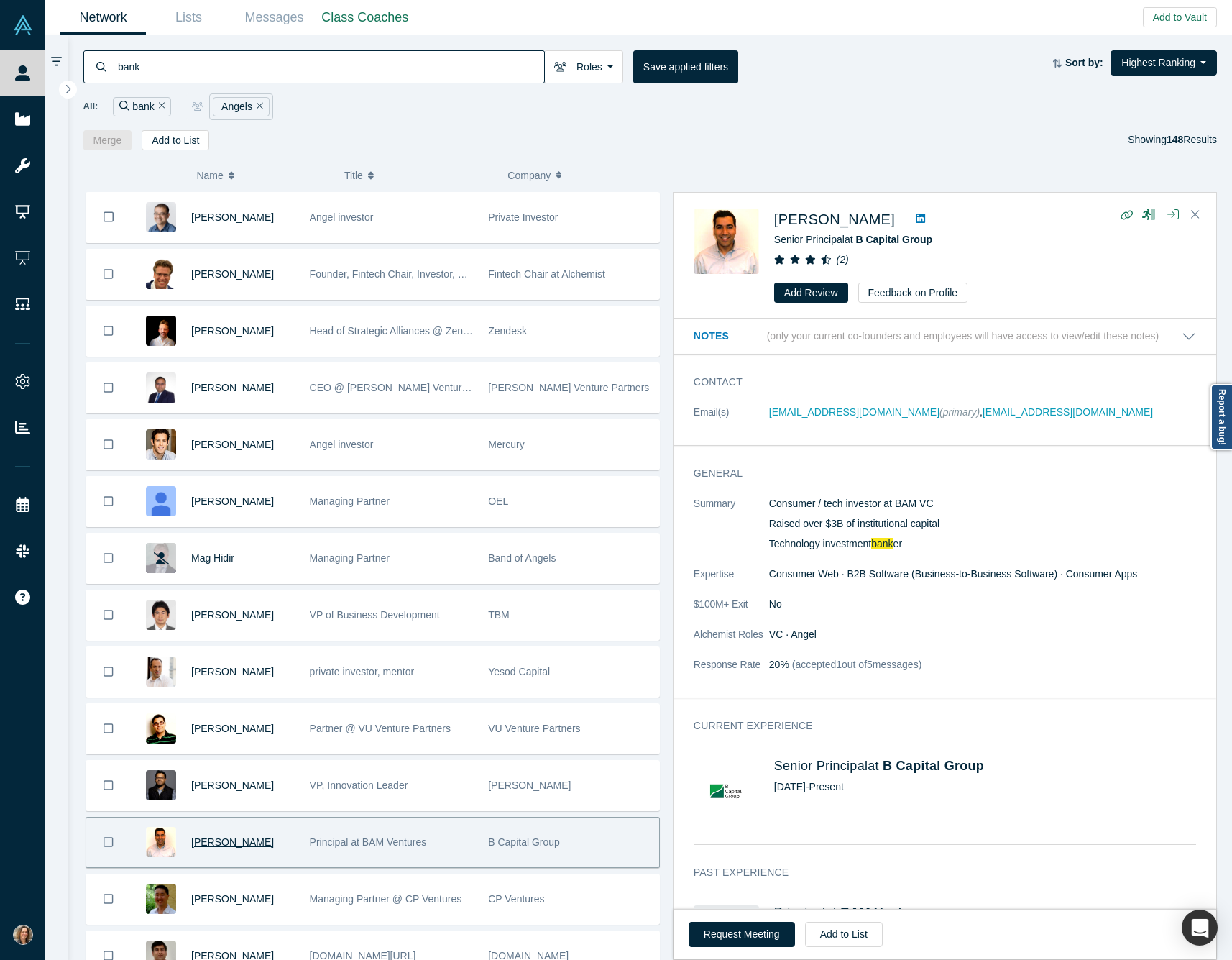
click at [226, 845] on span "[PERSON_NAME]" at bounding box center [232, 842] width 83 height 12
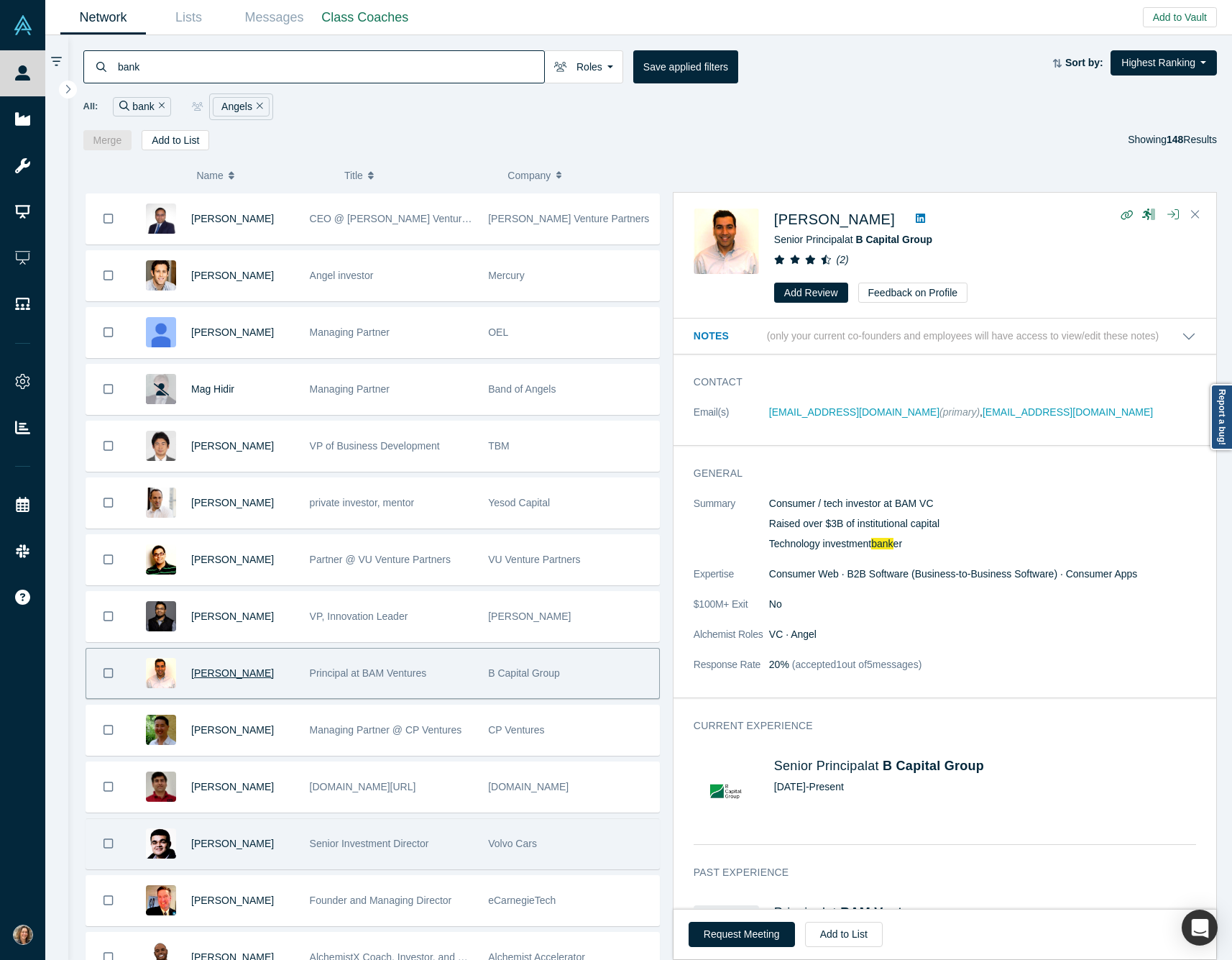
scroll to position [182, 0]
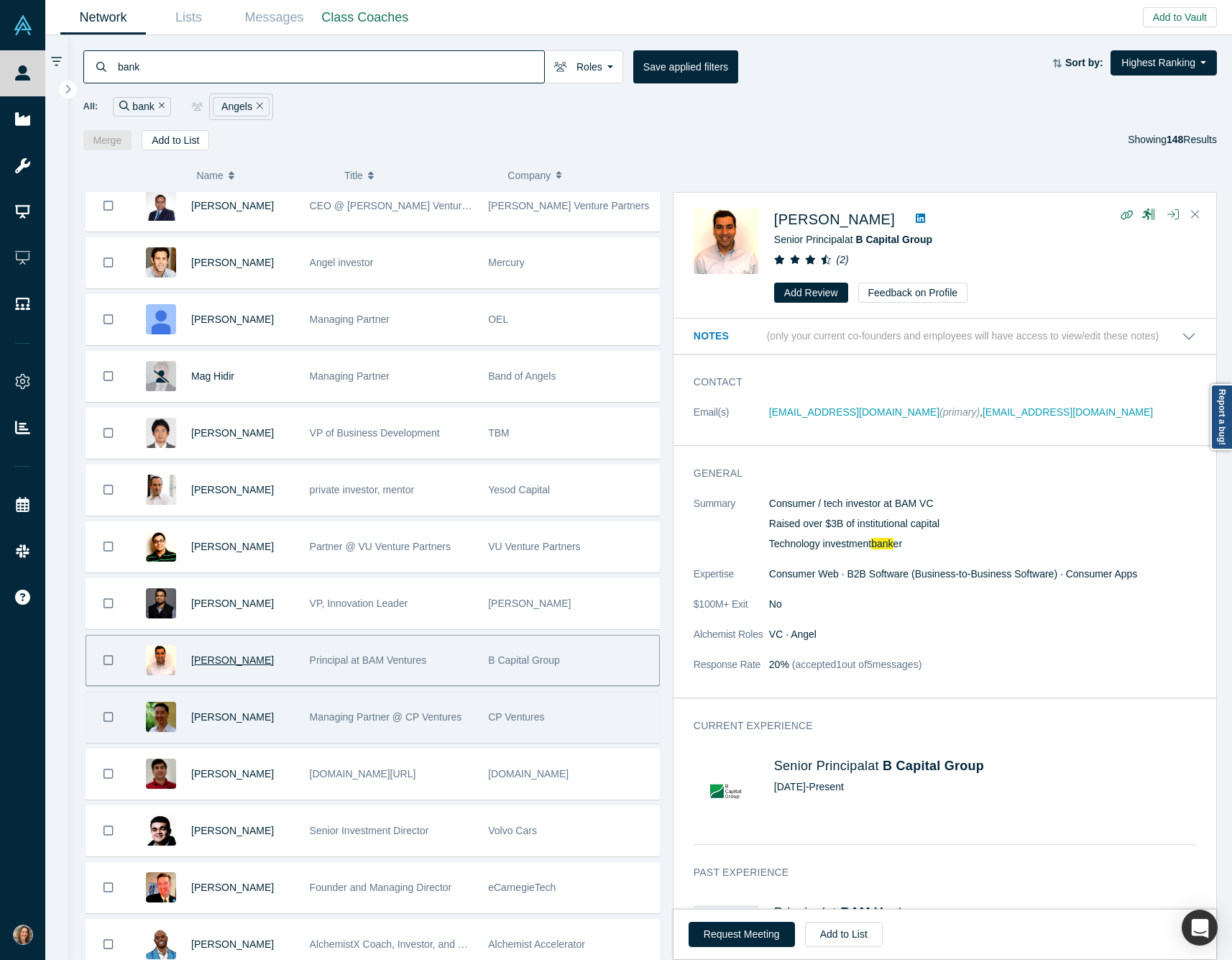
click at [263, 725] on div "[PERSON_NAME]" at bounding box center [242, 717] width 103 height 49
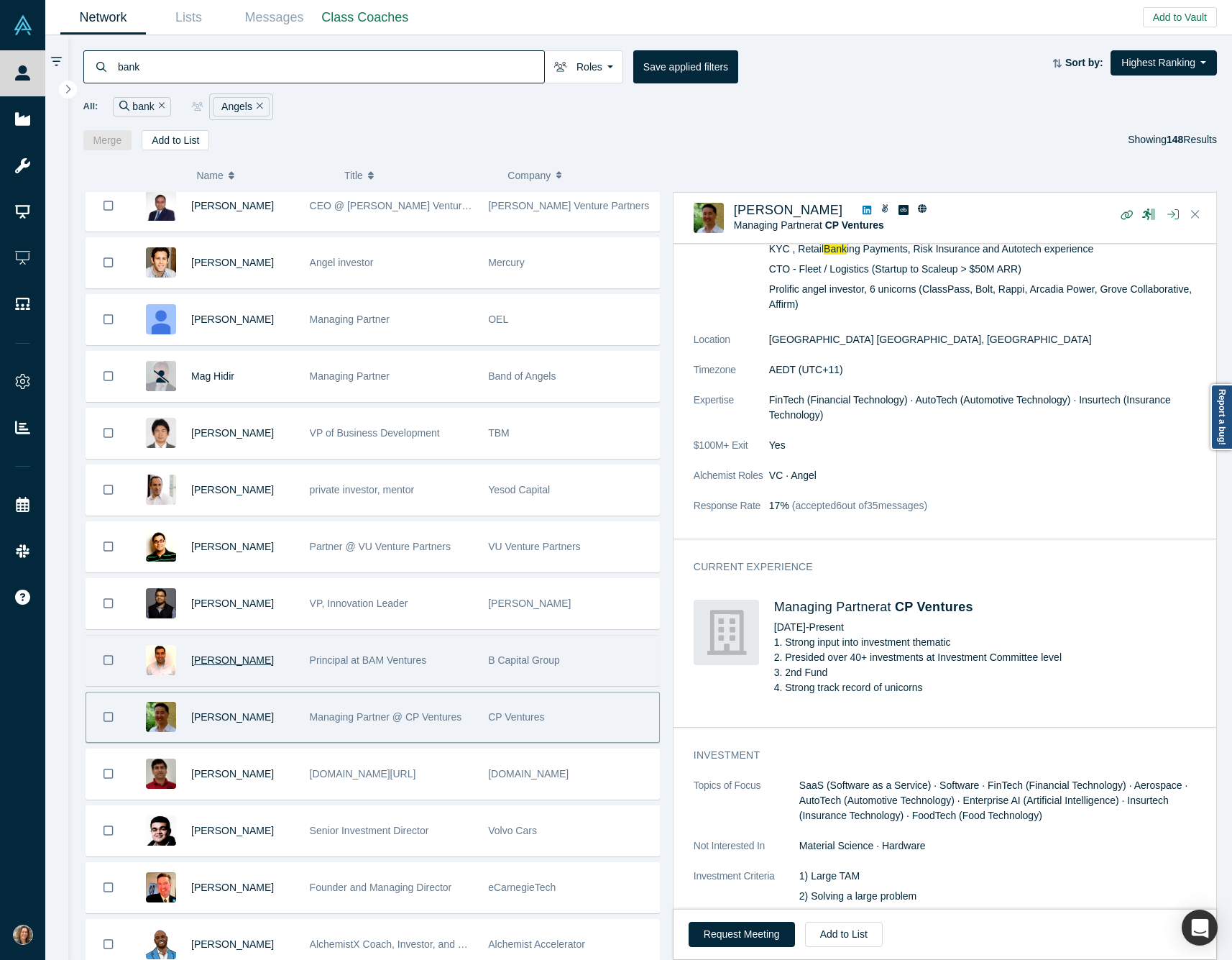
scroll to position [358, 0]
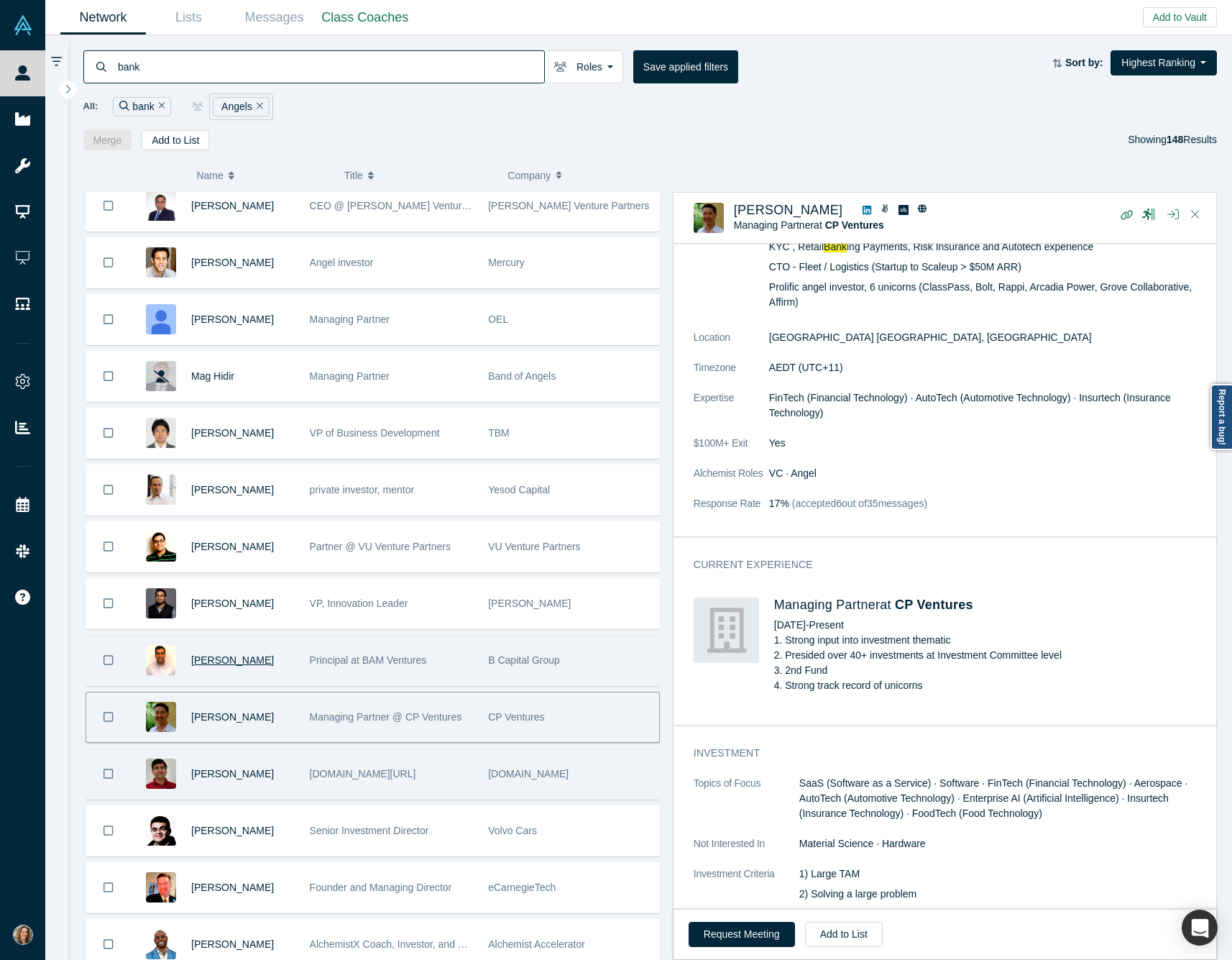
click at [272, 786] on div "[PERSON_NAME]" at bounding box center [242, 774] width 103 height 49
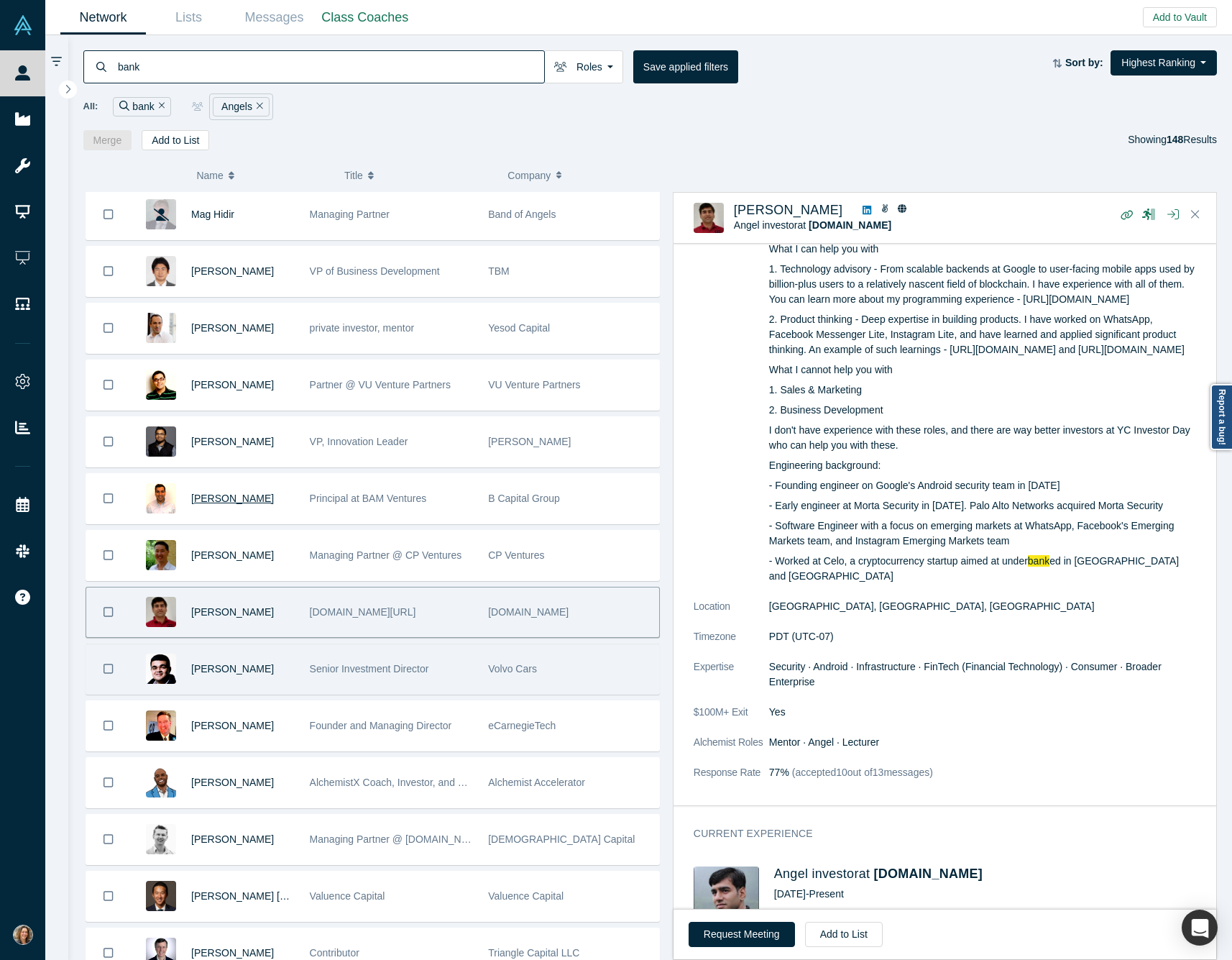
scroll to position [353, 0]
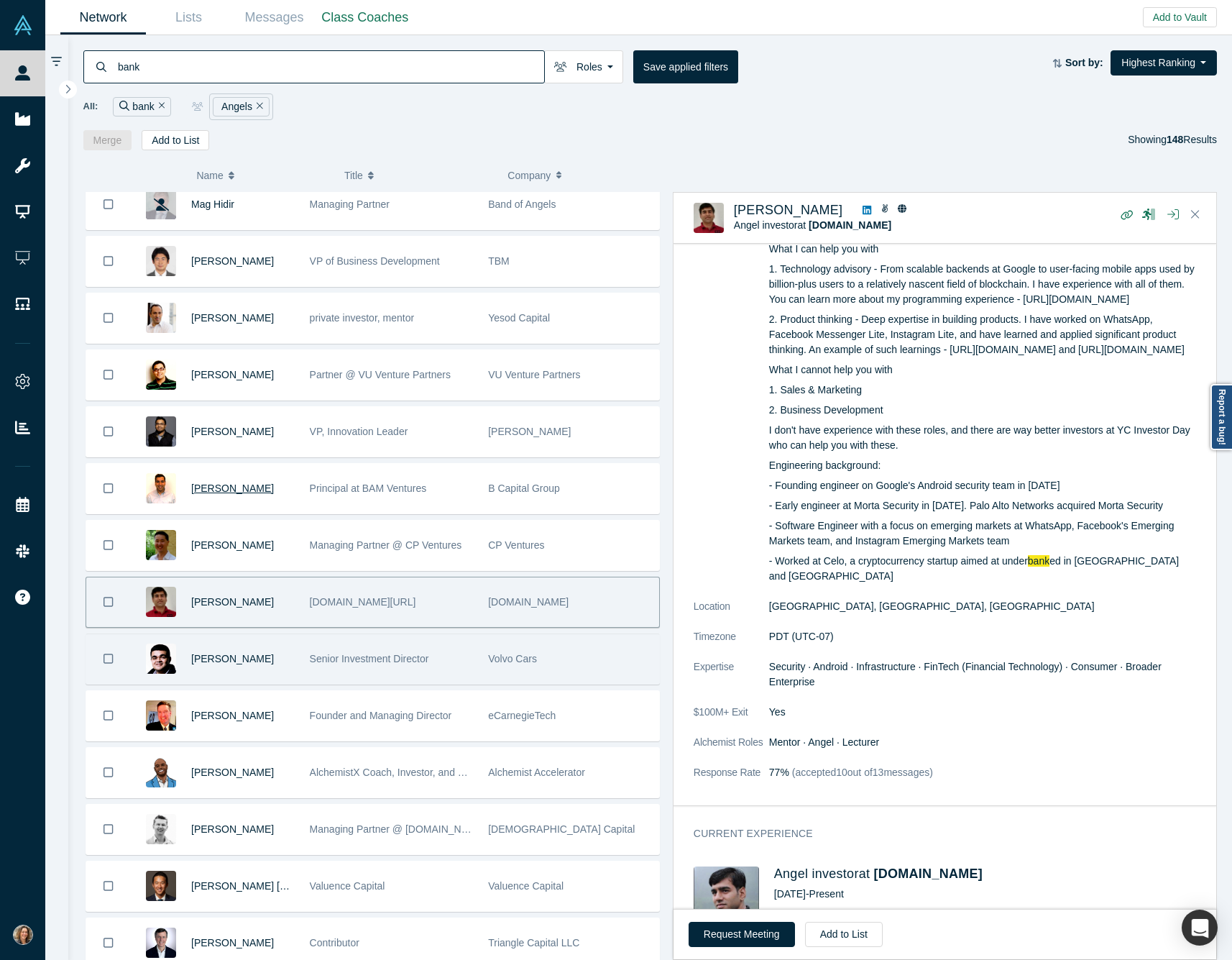
click at [275, 669] on div "[PERSON_NAME]" at bounding box center [242, 659] width 103 height 49
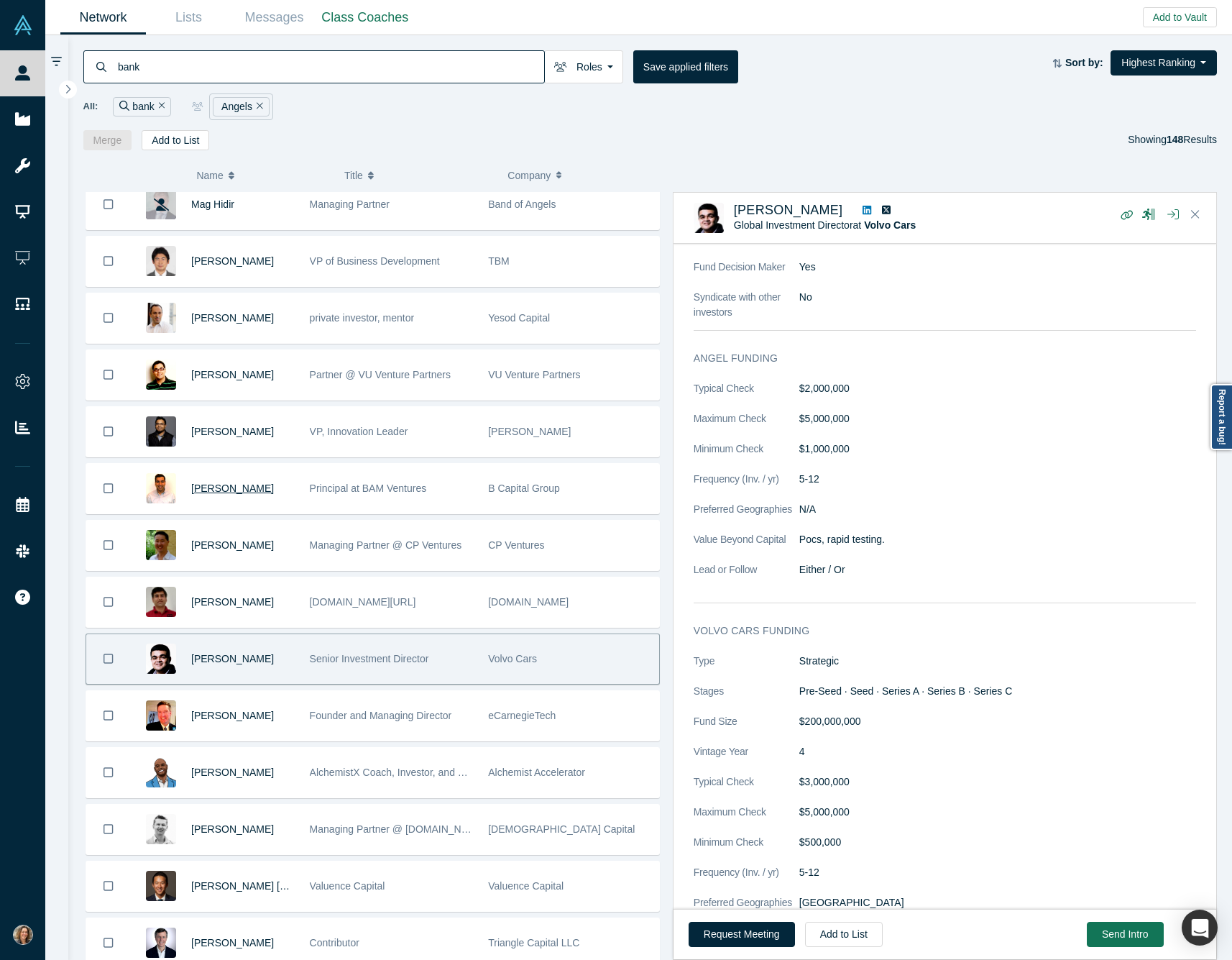
scroll to position [1394, 0]
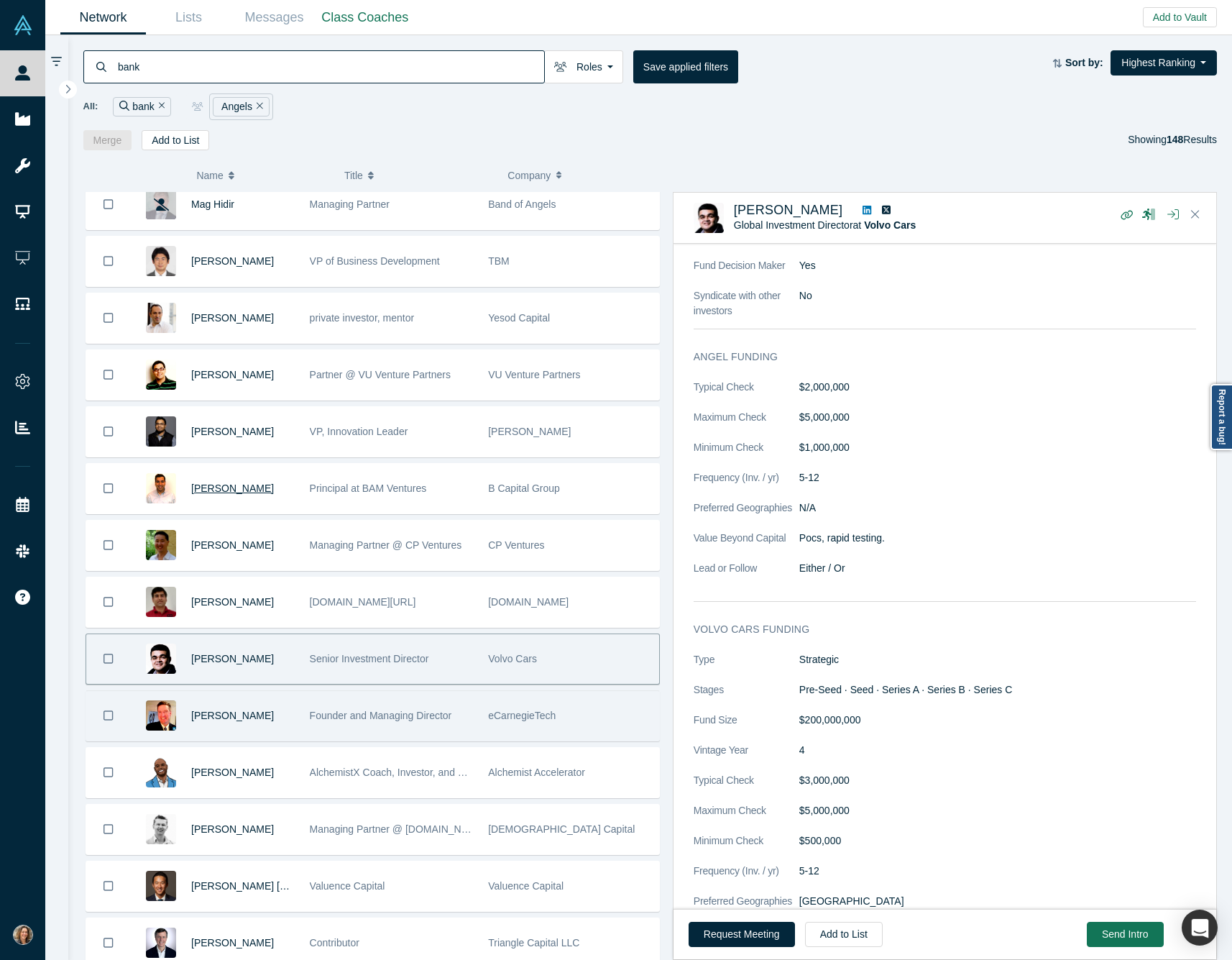
click at [282, 720] on div "[PERSON_NAME]" at bounding box center [242, 716] width 103 height 49
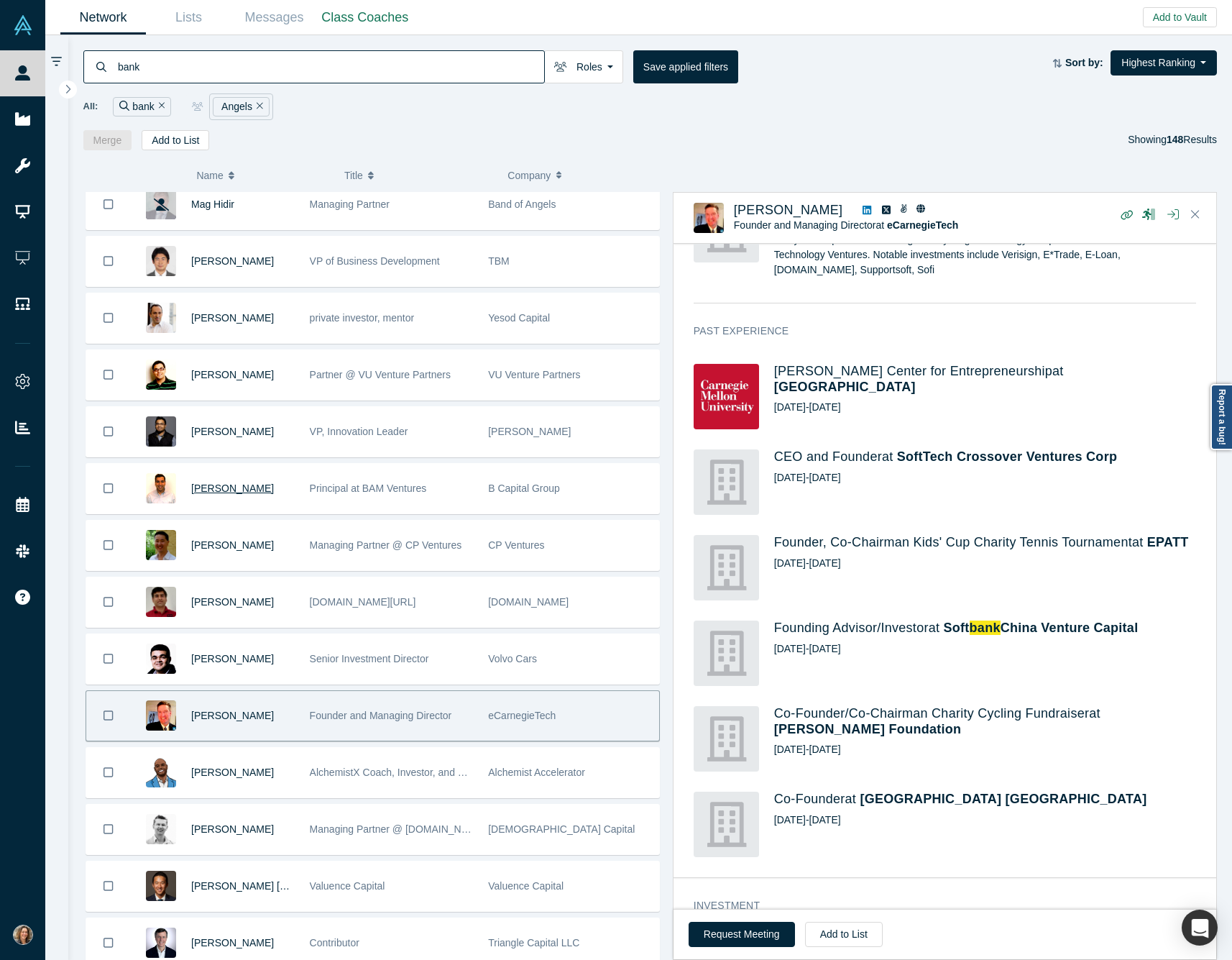
scroll to position [694, 0]
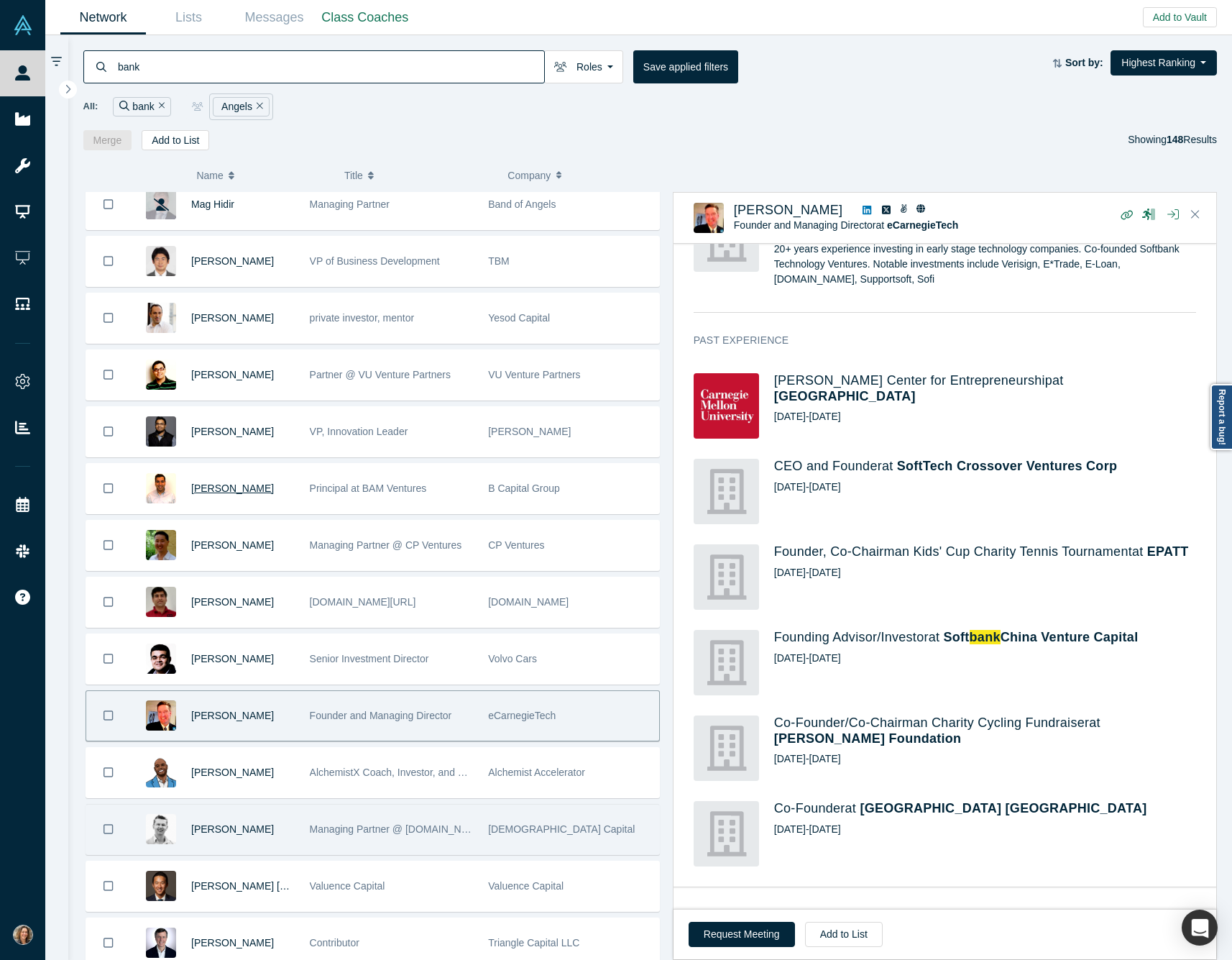
click at [290, 831] on div "[PERSON_NAME]" at bounding box center [242, 829] width 103 height 49
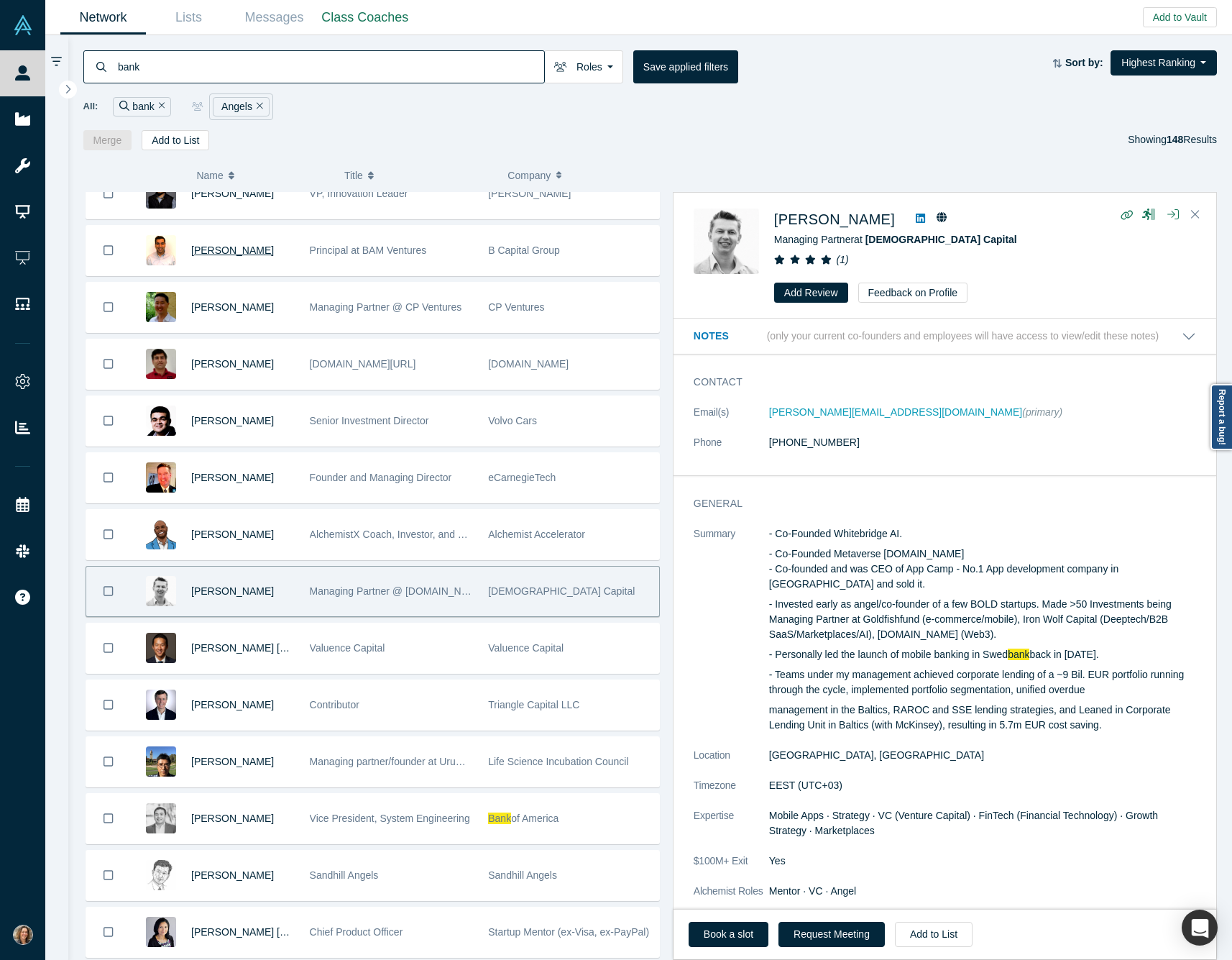
scroll to position [593, 0]
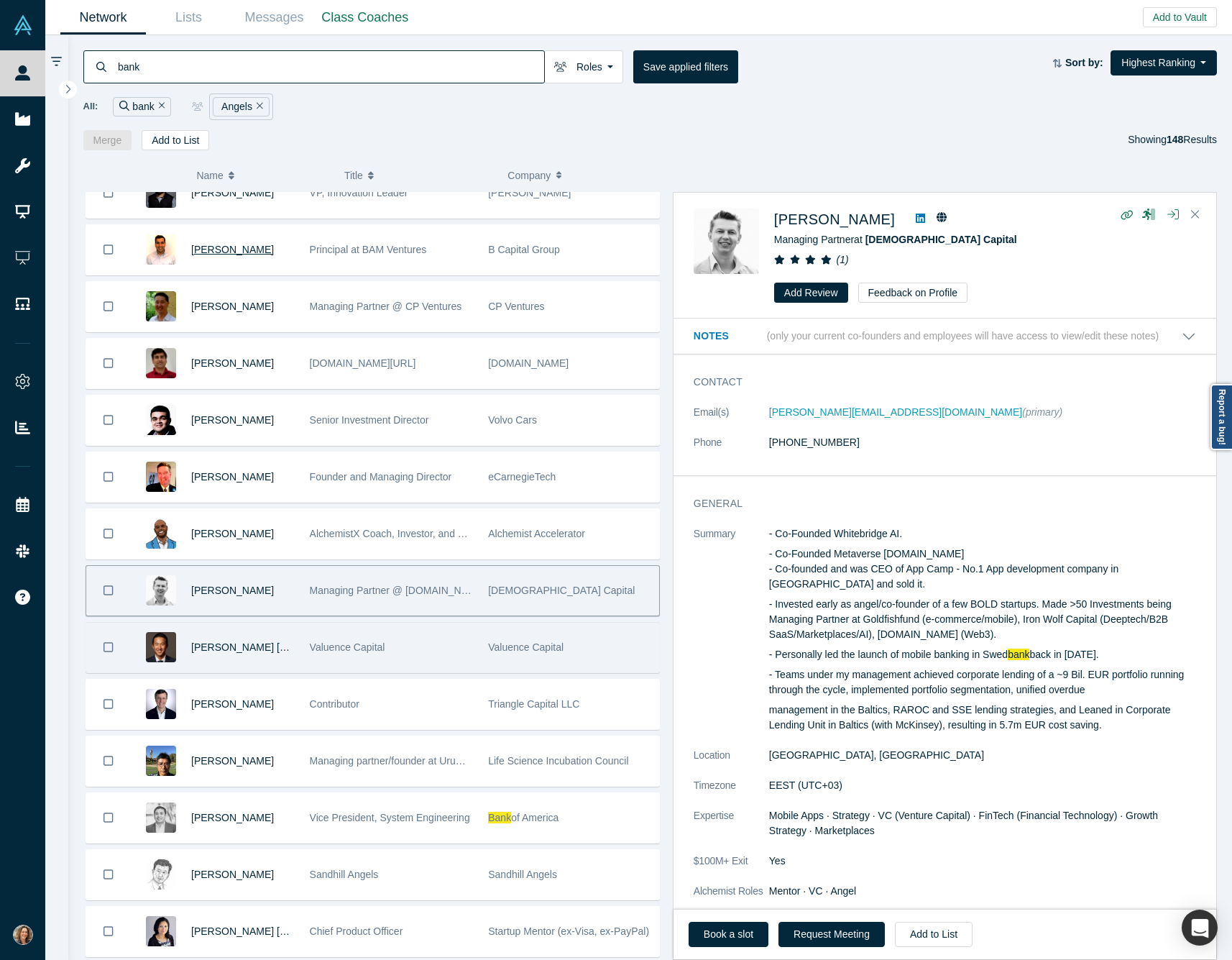
click at [415, 648] on div "Valuence Capital" at bounding box center [391, 648] width 163 height 49
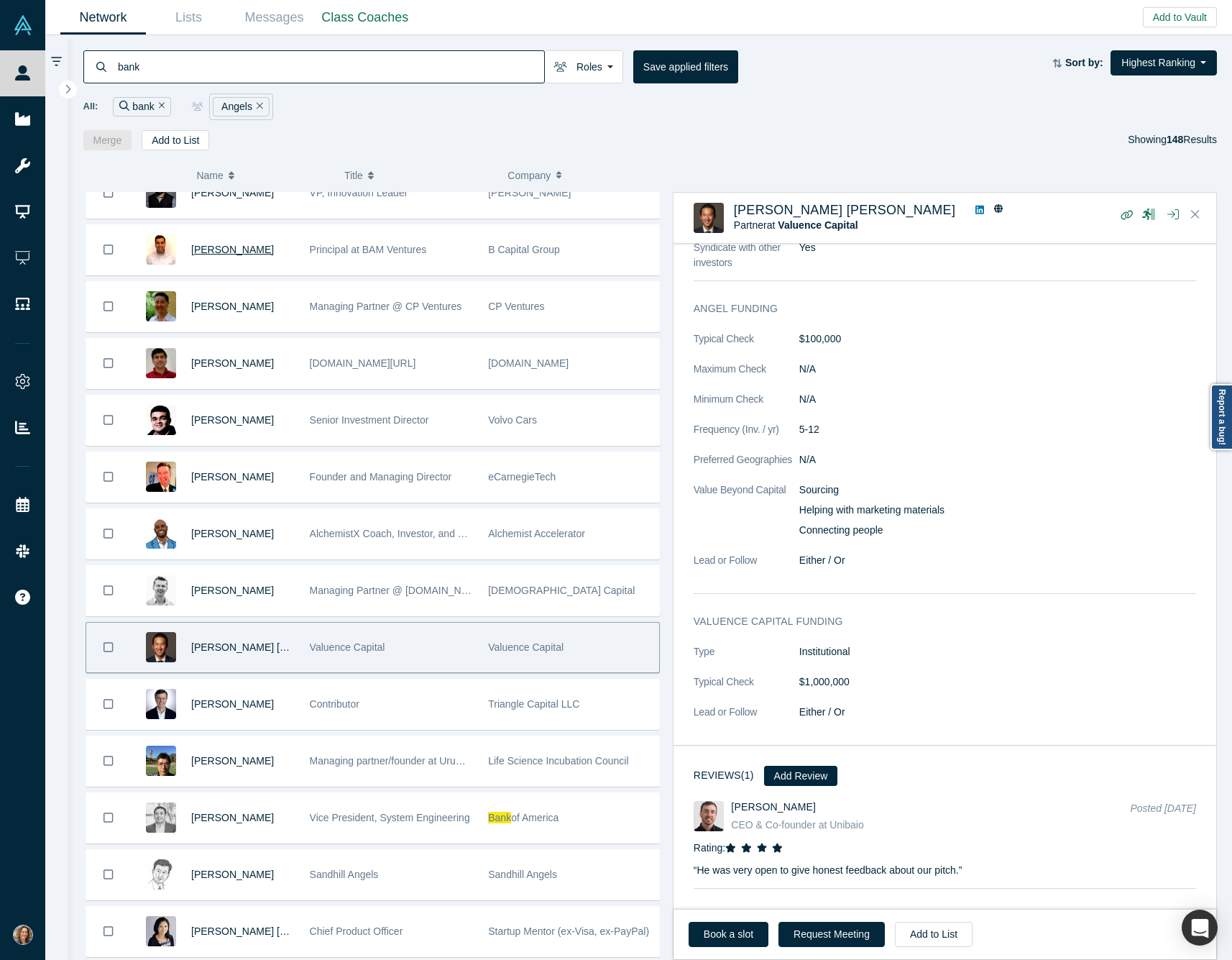
scroll to position [791, 0]
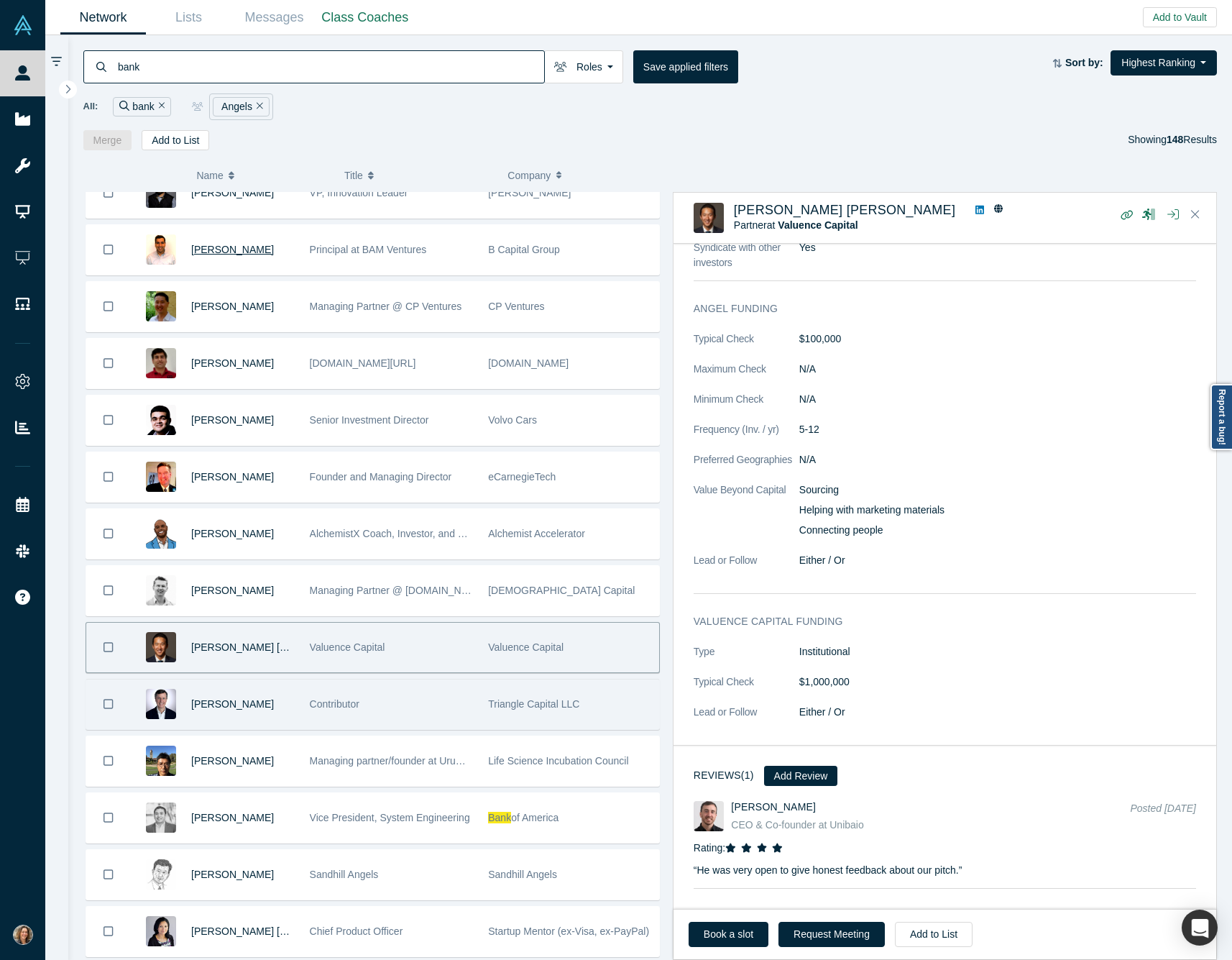
click at [417, 708] on div "Contributor" at bounding box center [391, 704] width 163 height 49
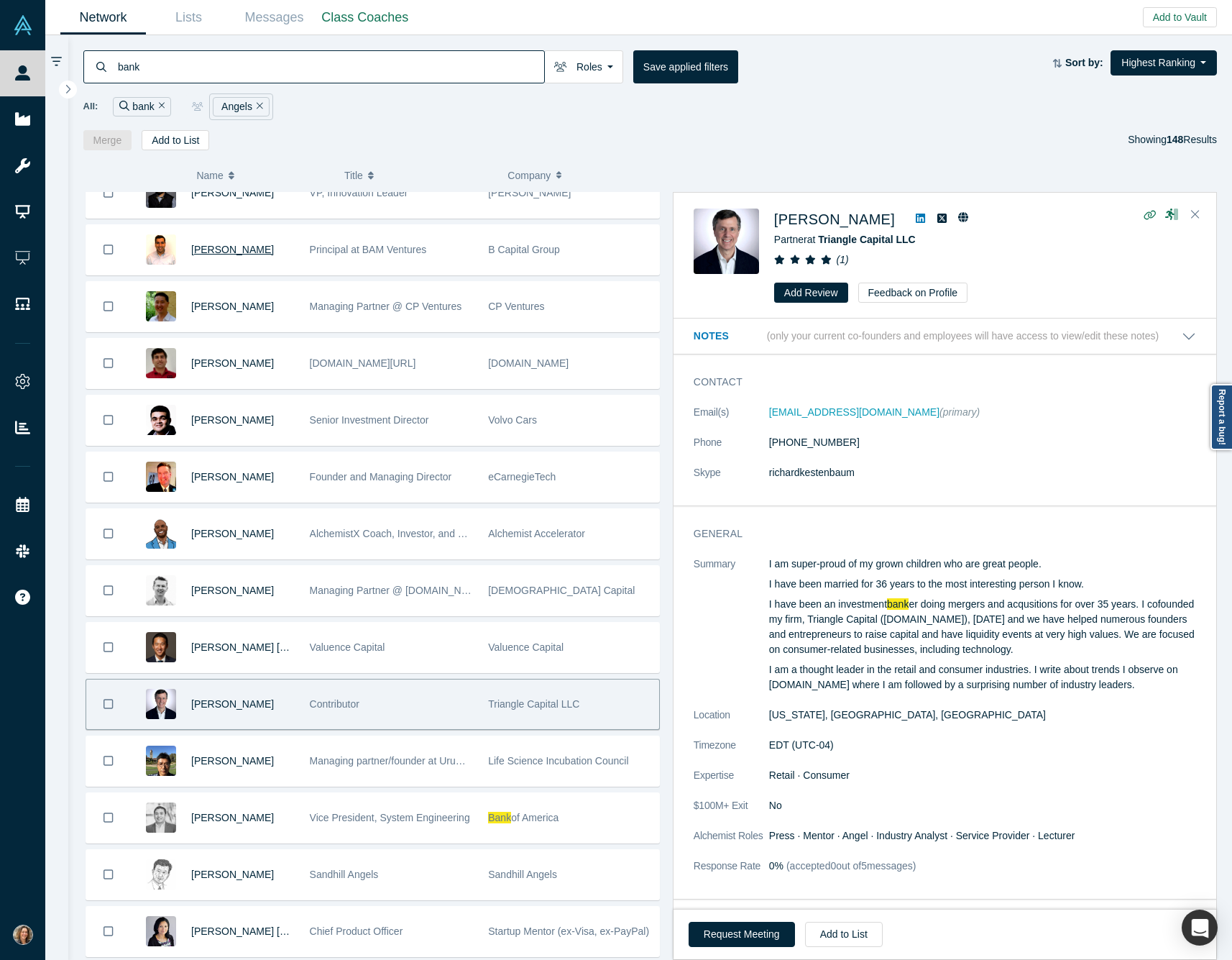
scroll to position [0, 0]
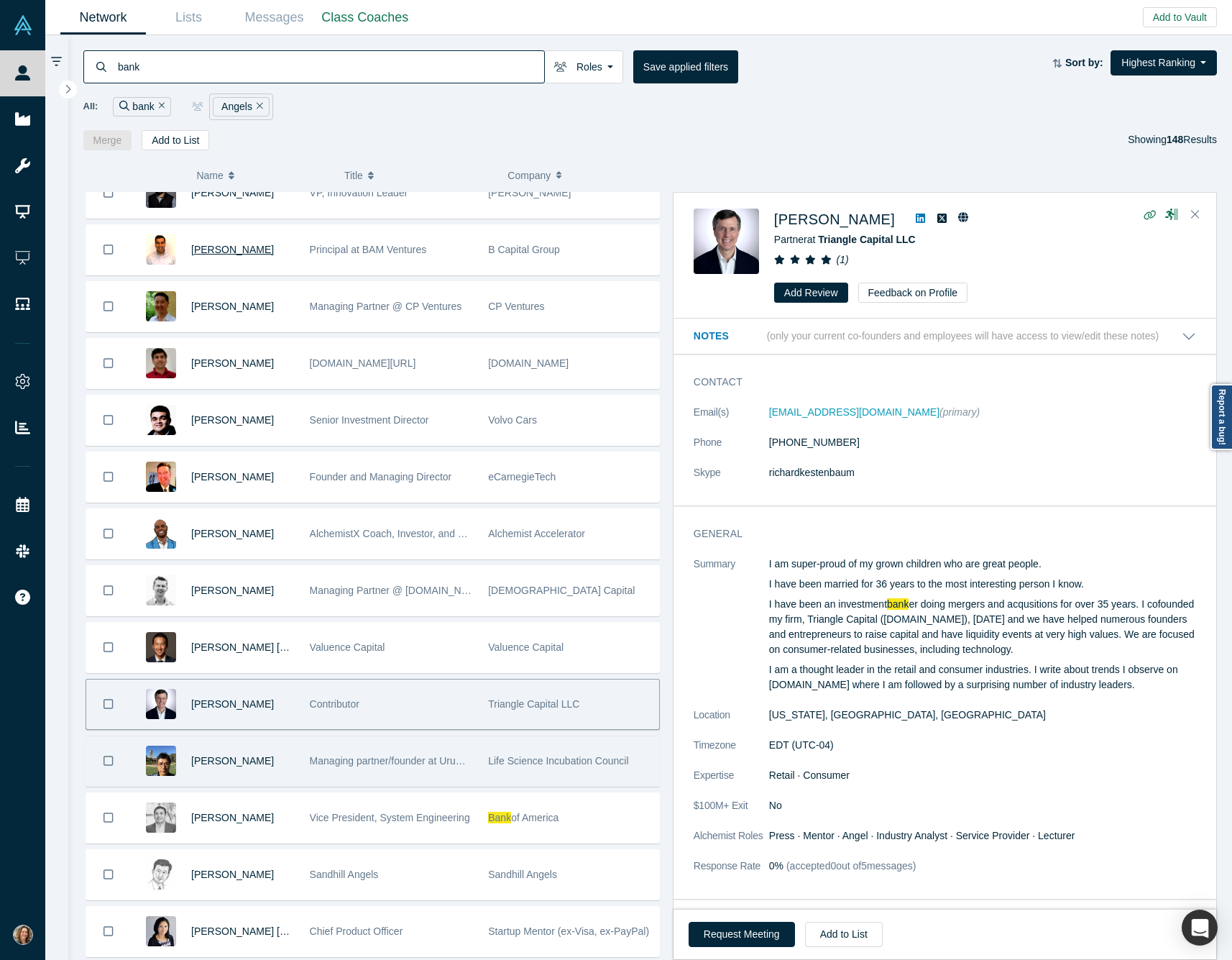
click at [288, 774] on div "[PERSON_NAME]" at bounding box center [242, 761] width 103 height 49
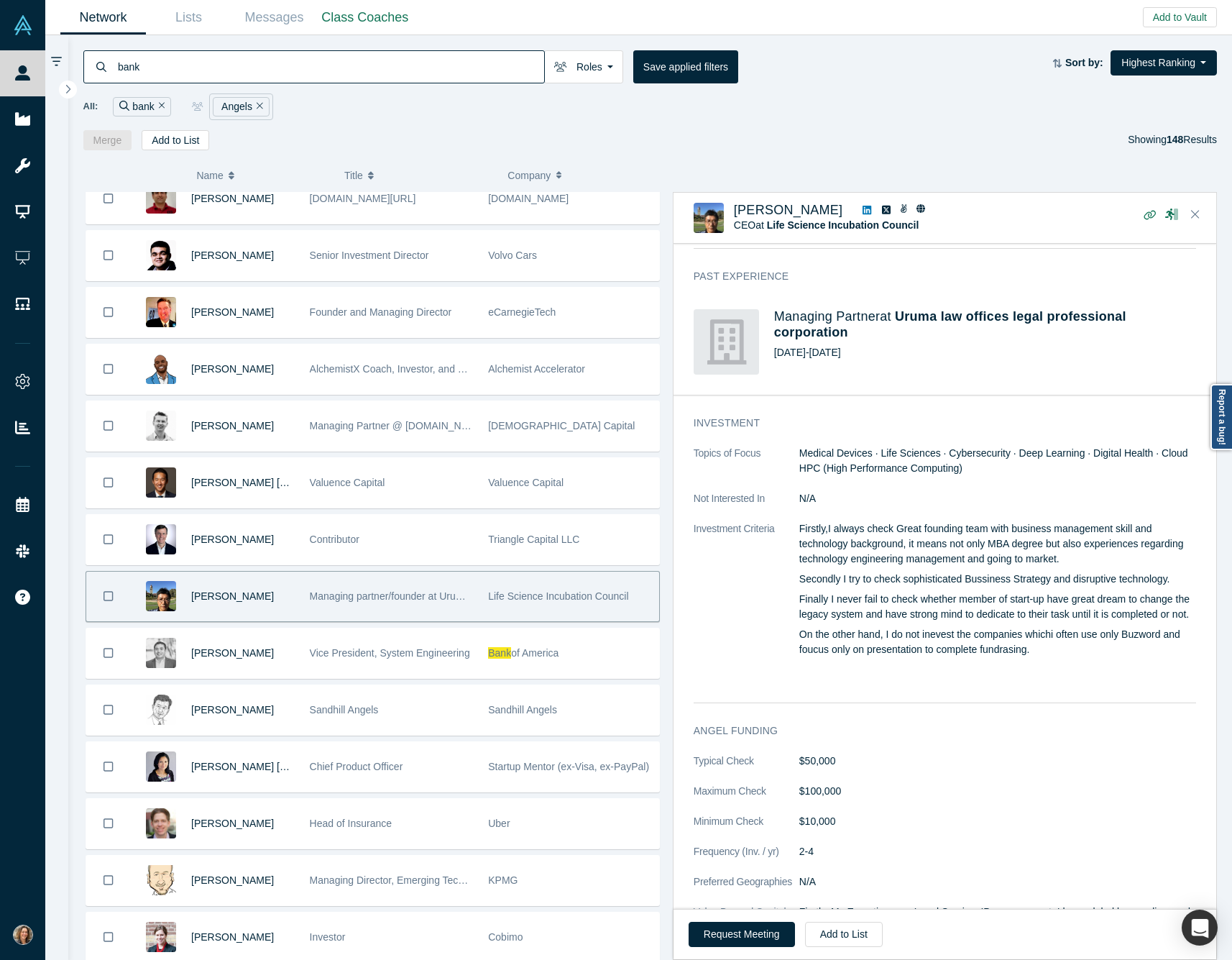
scroll to position [908, 0]
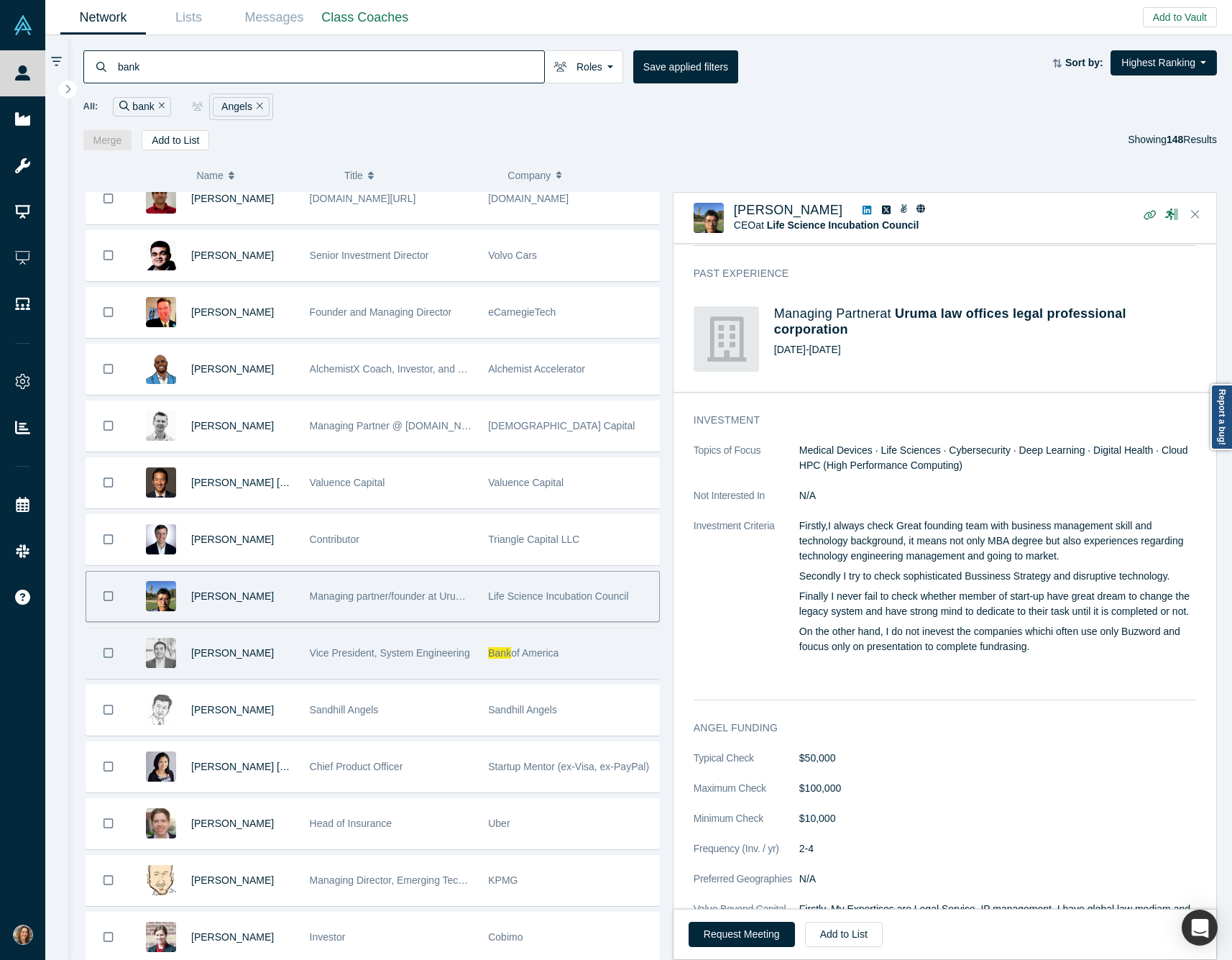
click at [439, 671] on div "Vice President, System Engineering" at bounding box center [391, 653] width 163 height 49
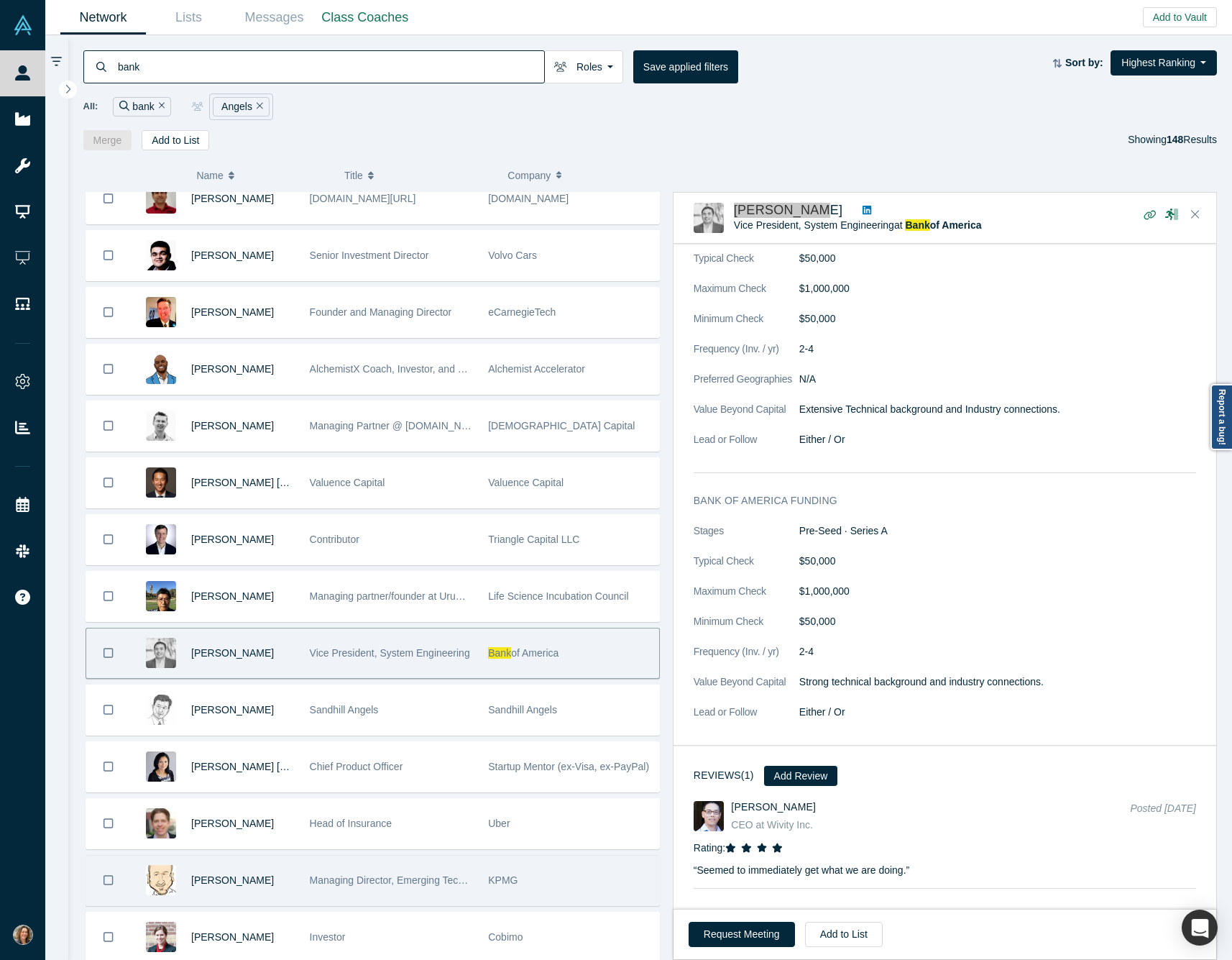
scroll to position [851, 0]
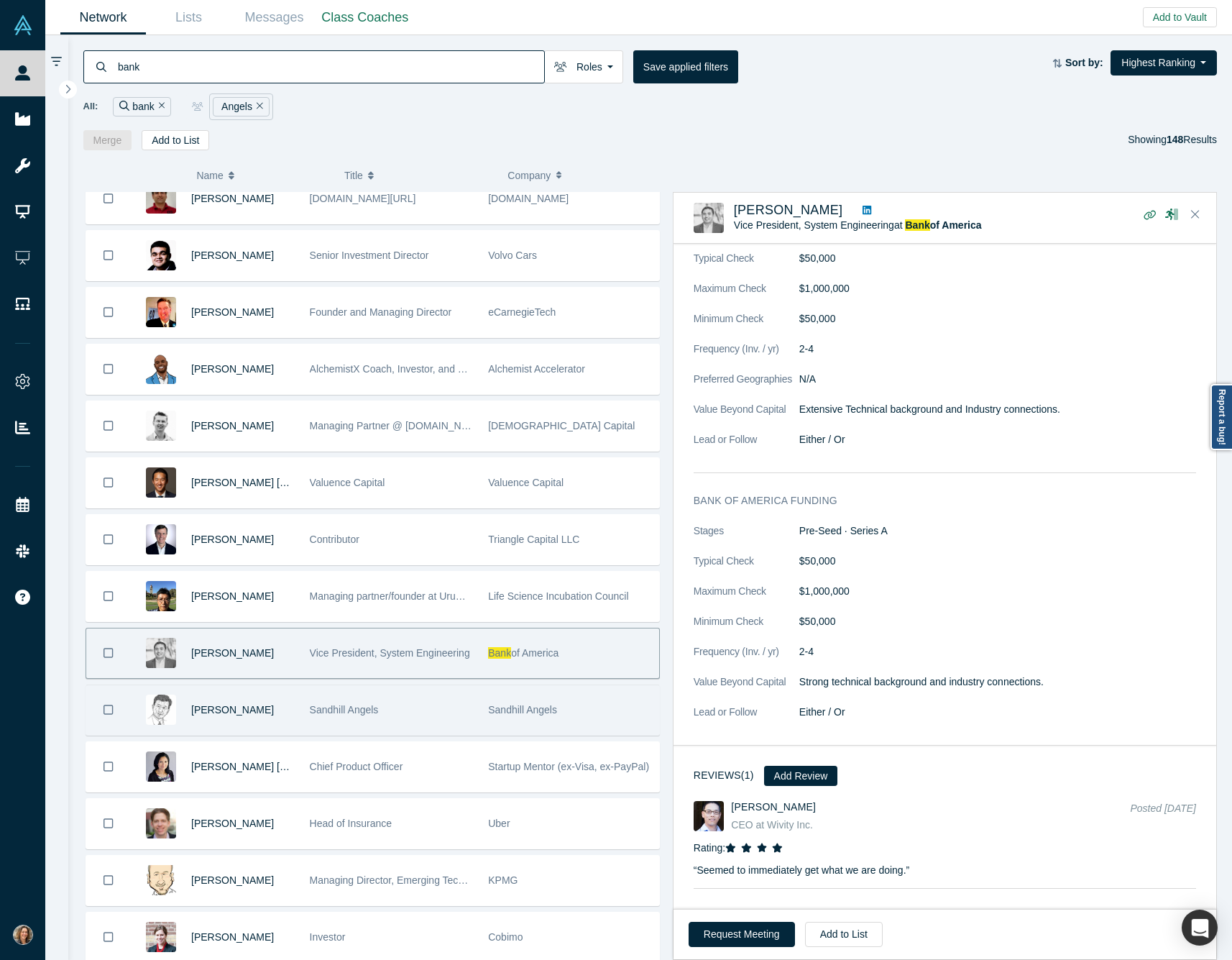
click at [285, 720] on div "[PERSON_NAME]" at bounding box center [242, 710] width 103 height 49
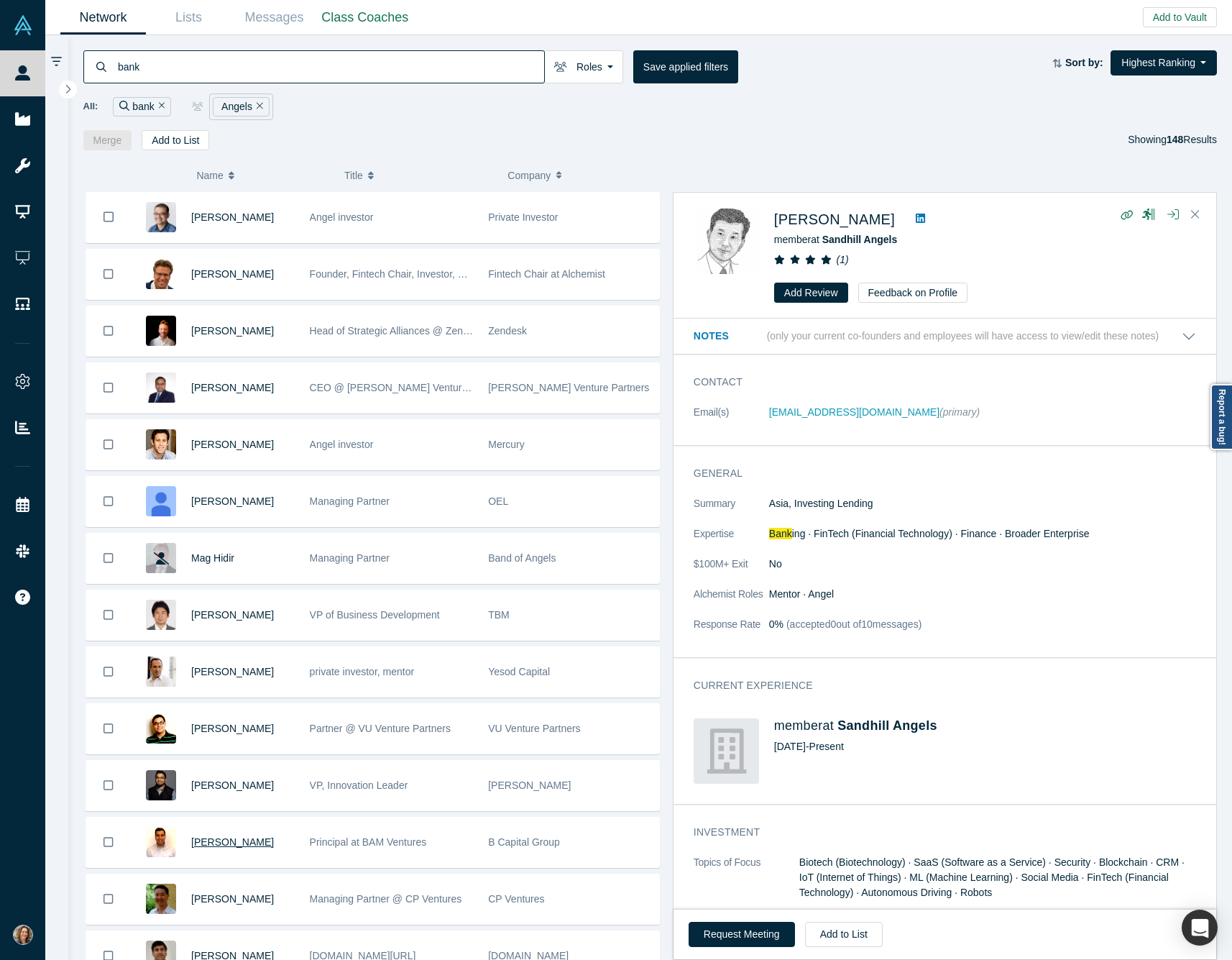
scroll to position [0, 0]
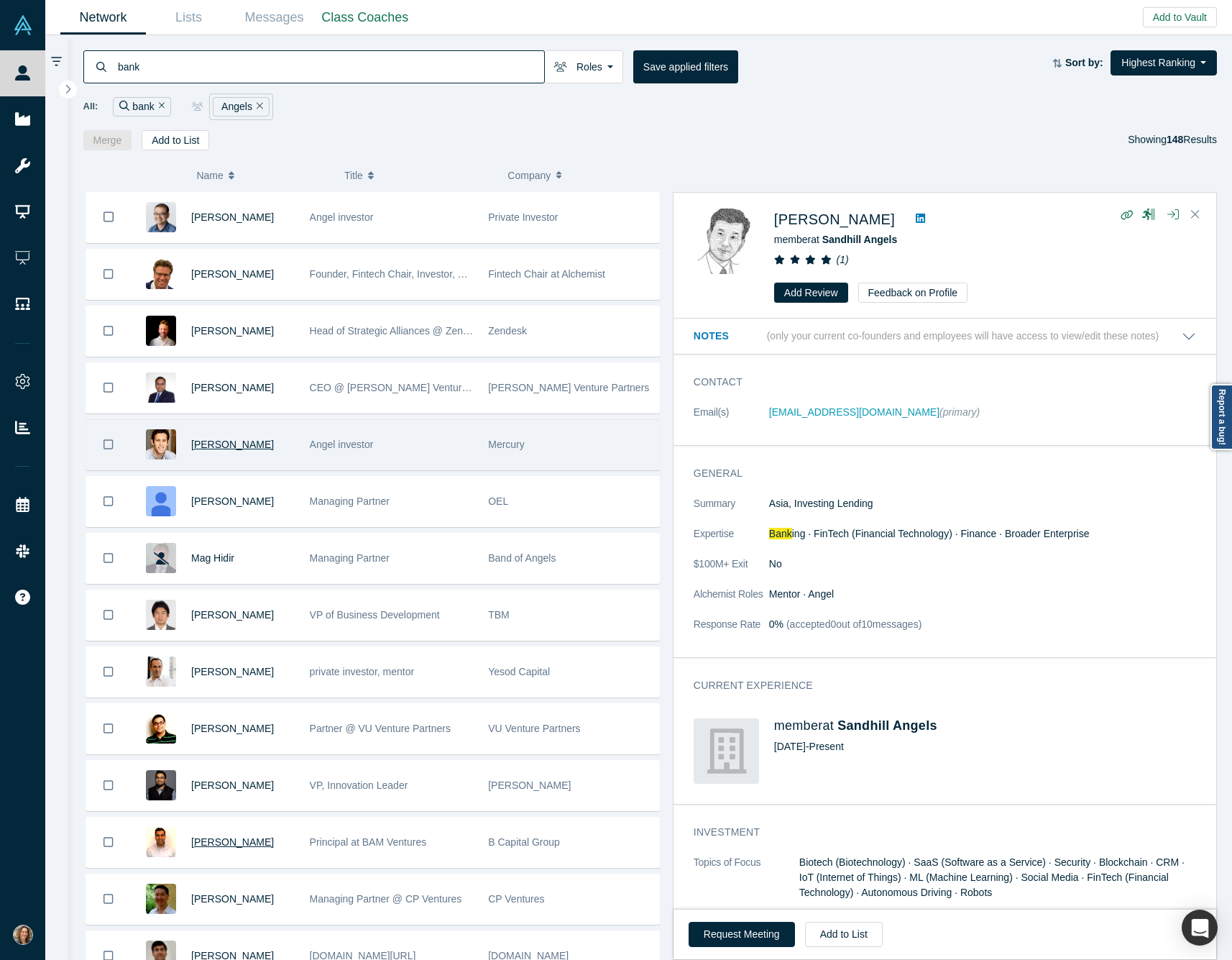
click at [225, 450] on span "[PERSON_NAME]" at bounding box center [232, 444] width 83 height 12
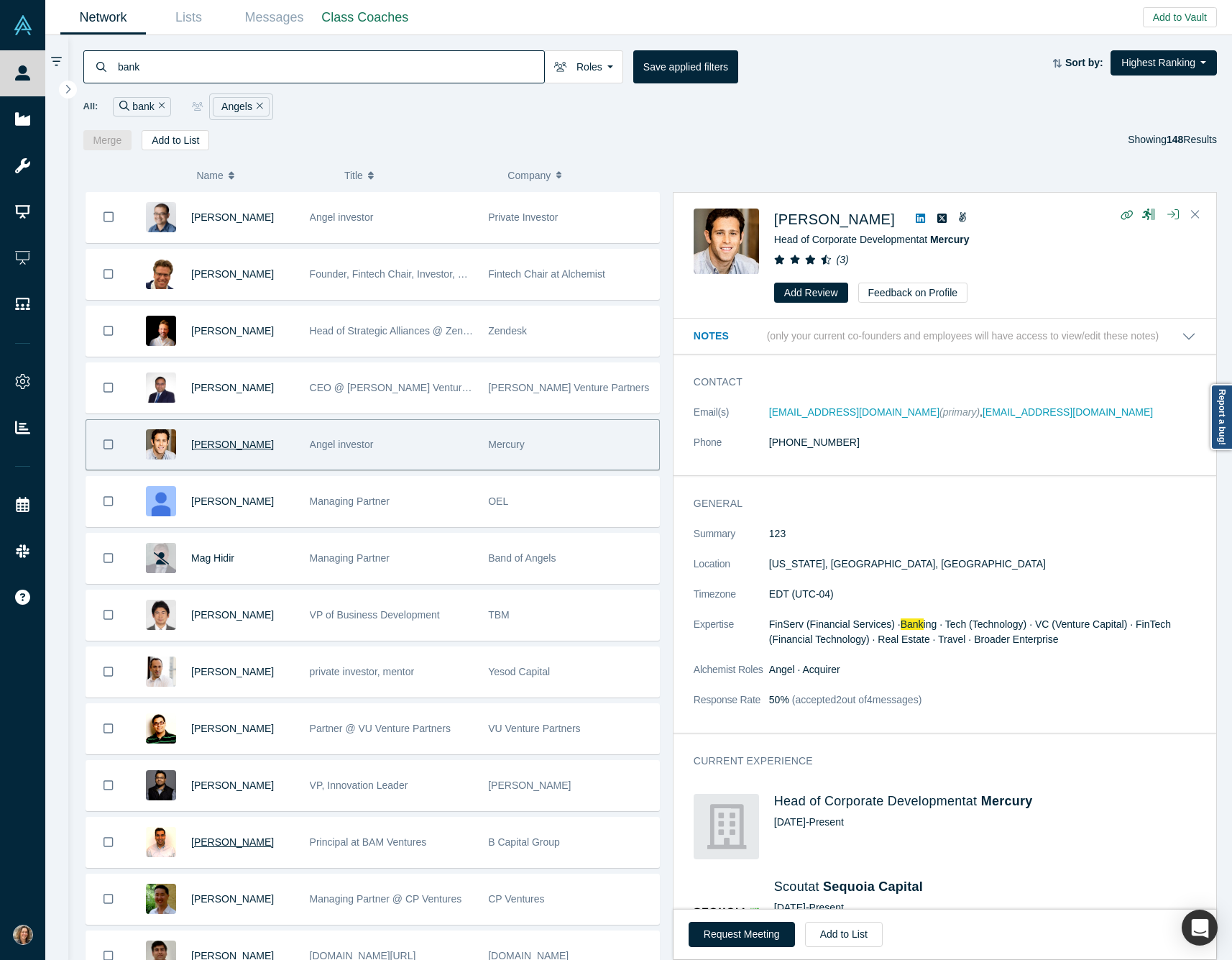
click at [221, 559] on span "Mag Hidir" at bounding box center [212, 558] width 43 height 12
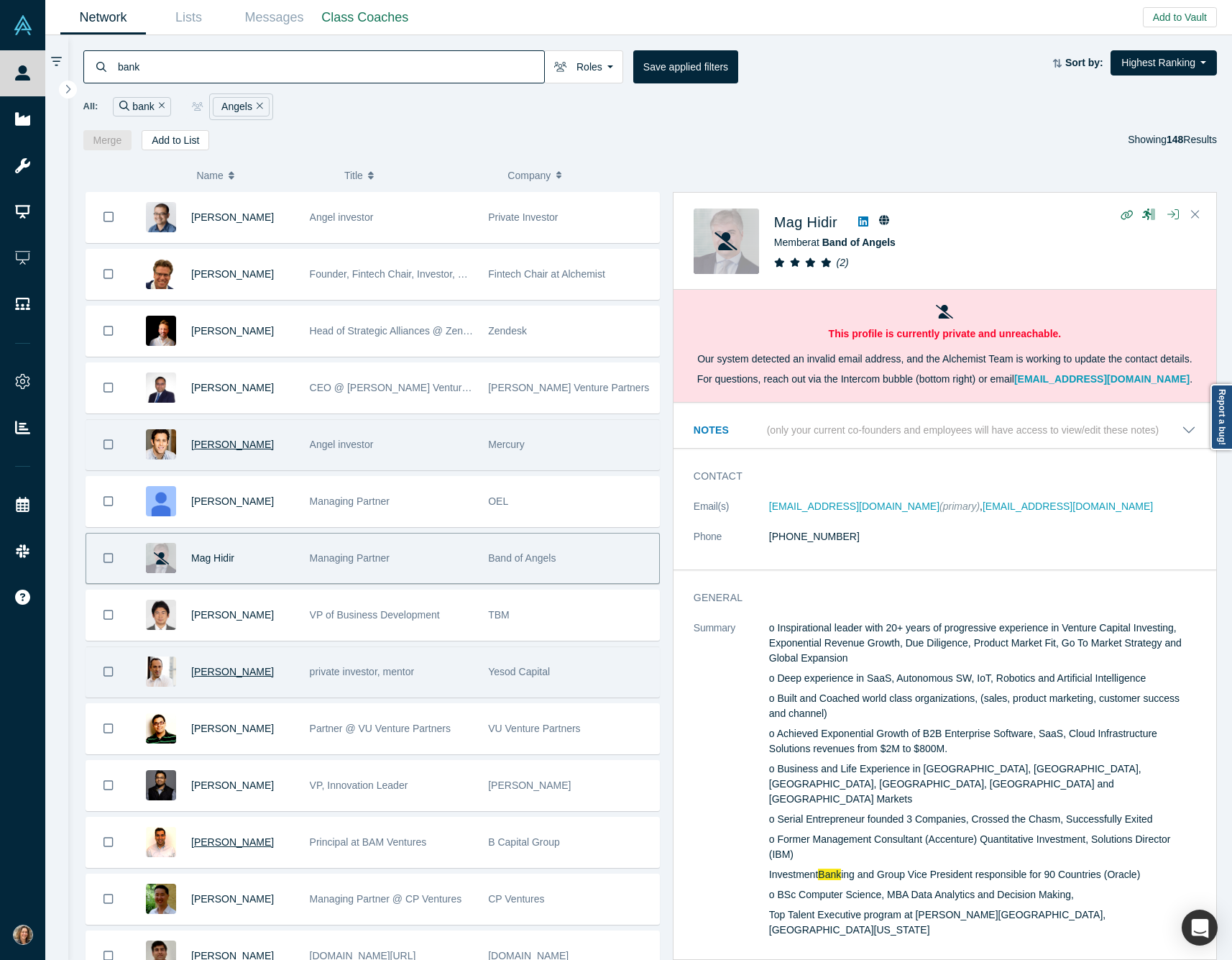
click at [222, 678] on span "[PERSON_NAME]" at bounding box center [232, 671] width 83 height 12
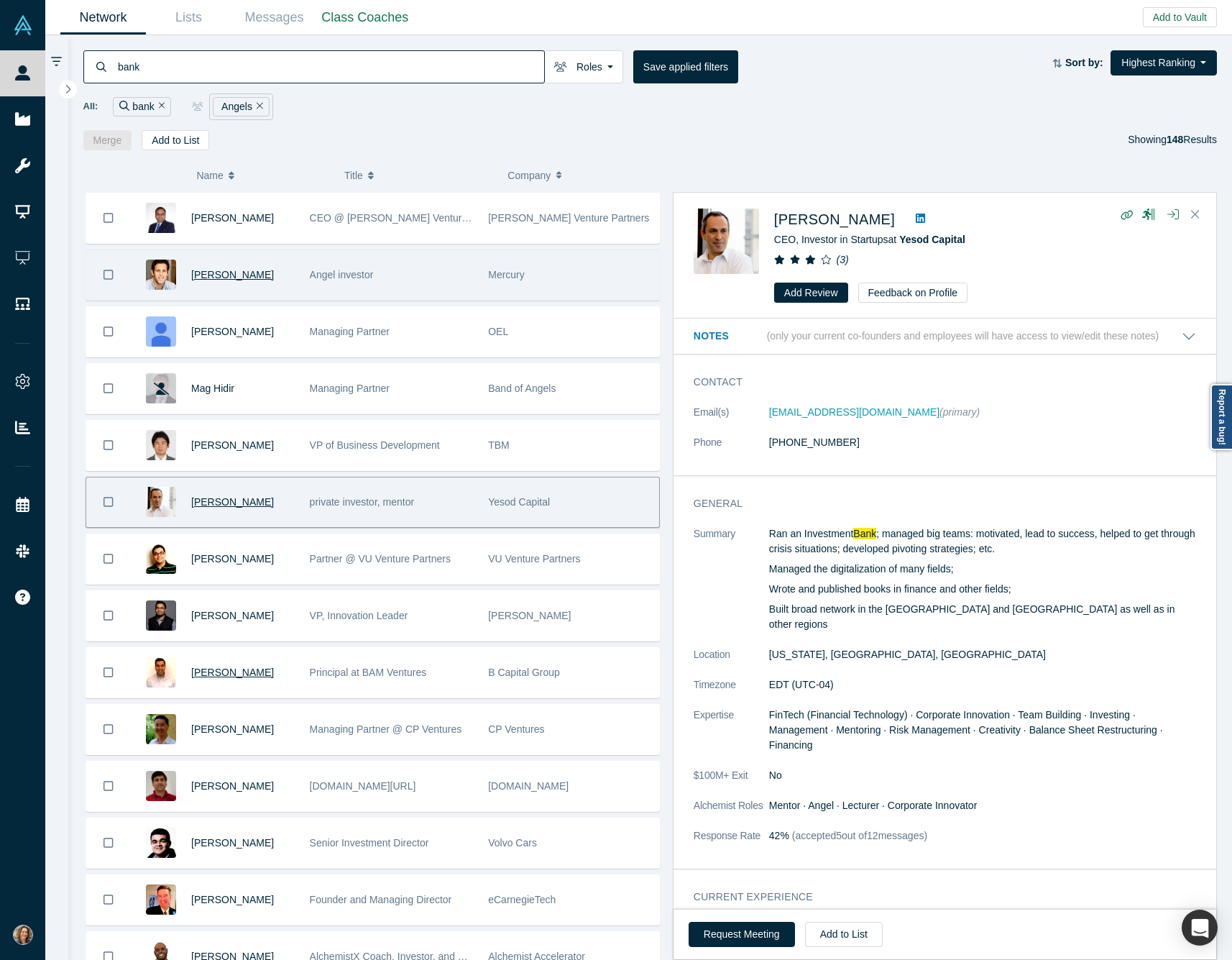
scroll to position [175, 0]
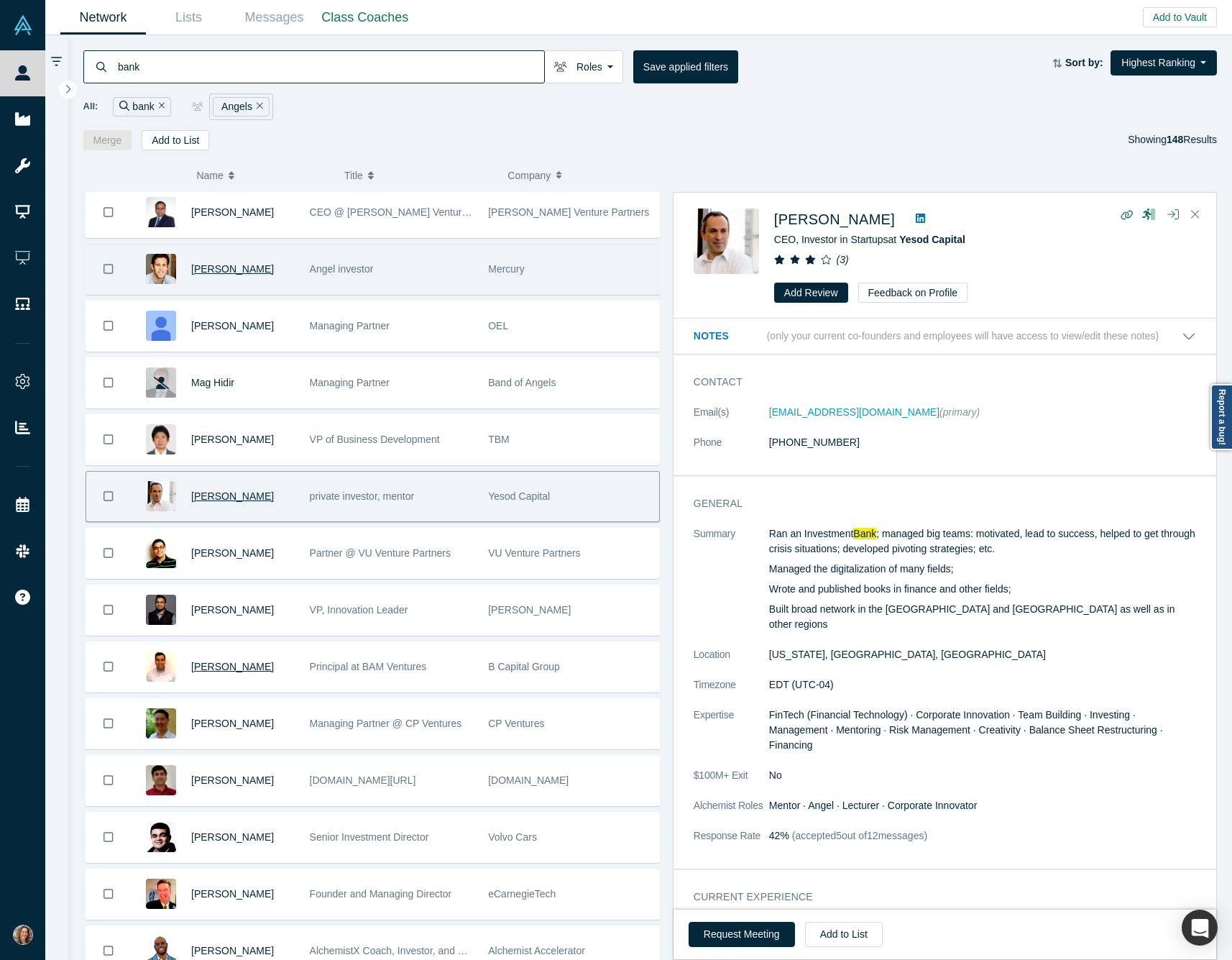
click at [225, 671] on span "[PERSON_NAME]" at bounding box center [232, 666] width 83 height 12
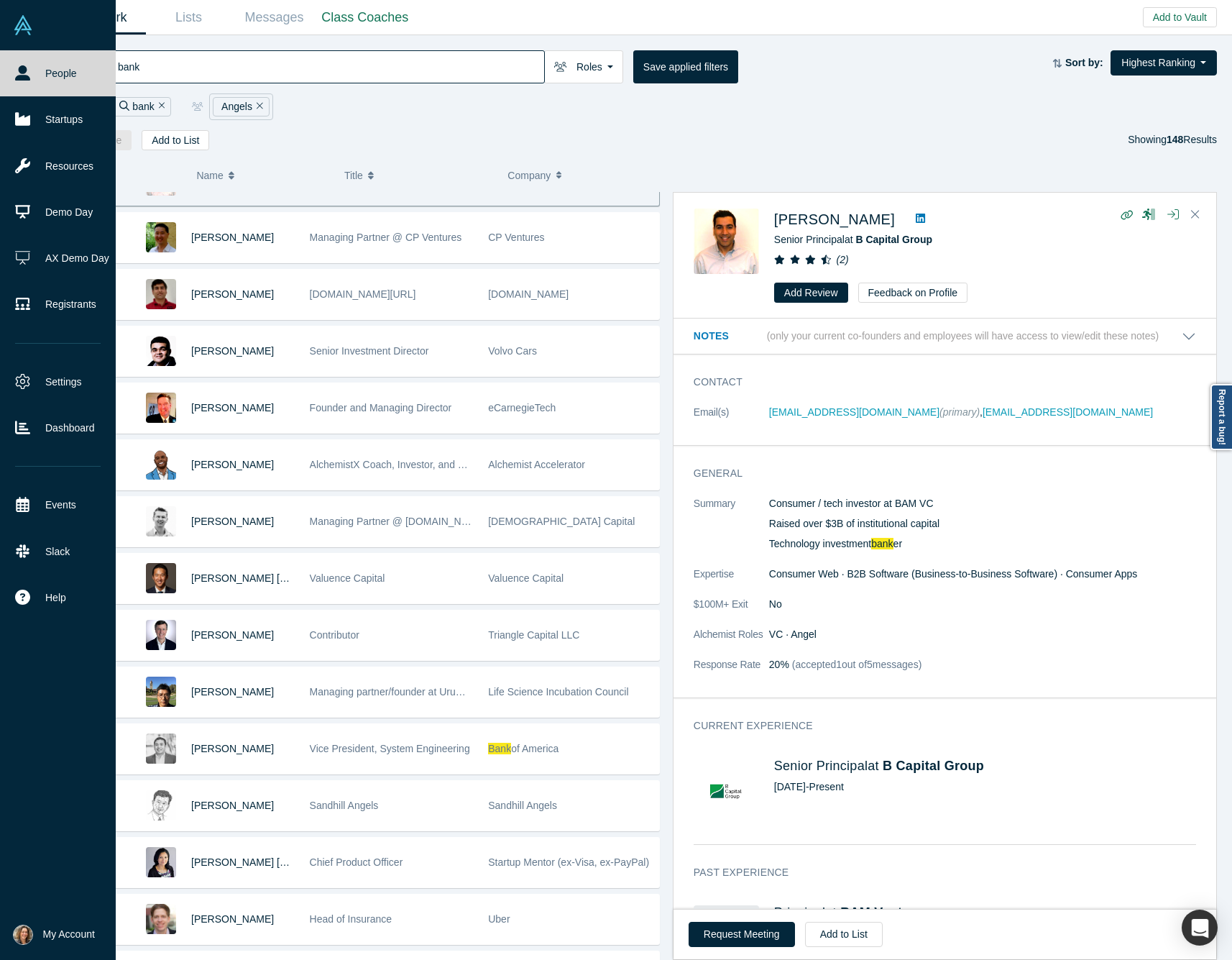
scroll to position [669, 0]
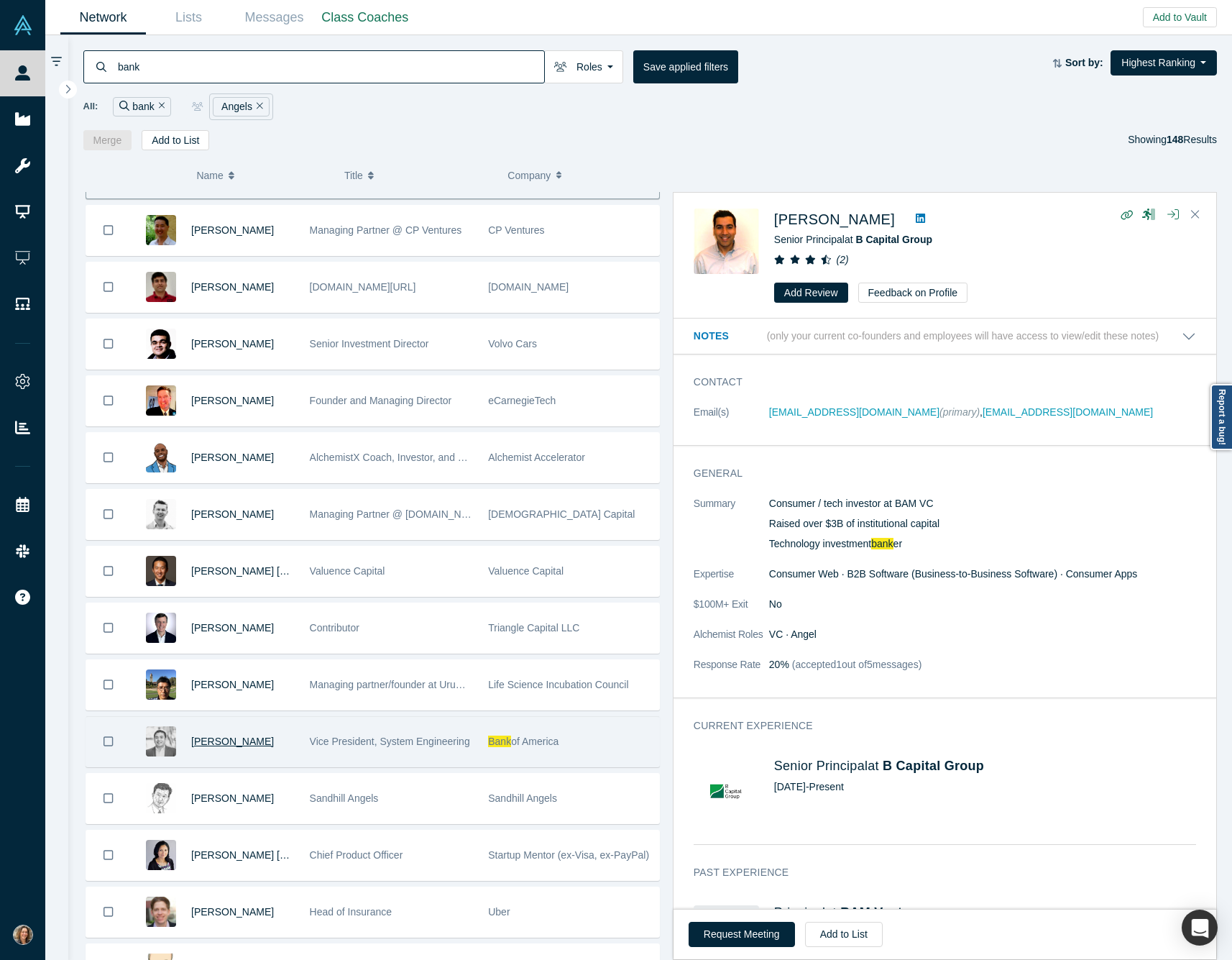
click at [220, 745] on span "[PERSON_NAME]" at bounding box center [232, 741] width 83 height 12
